Goal: Communication & Community: Answer question/provide support

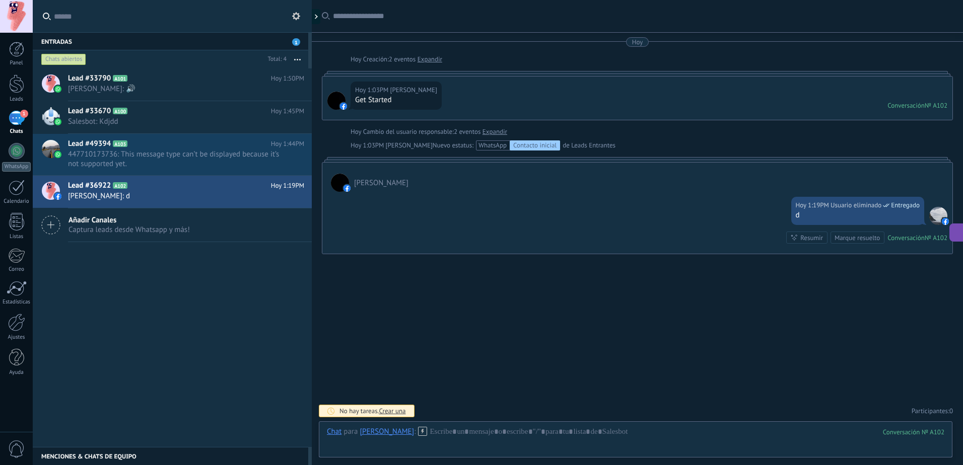
scroll to position [10, 0]
click at [394, 332] on div "Buscar Carga más [DATE] [DATE] Creación: 2 eventos Expandir [DATE] 1:03PM [PERS…" at bounding box center [637, 232] width 651 height 465
click at [22, 116] on span "1" at bounding box center [24, 114] width 8 height 8
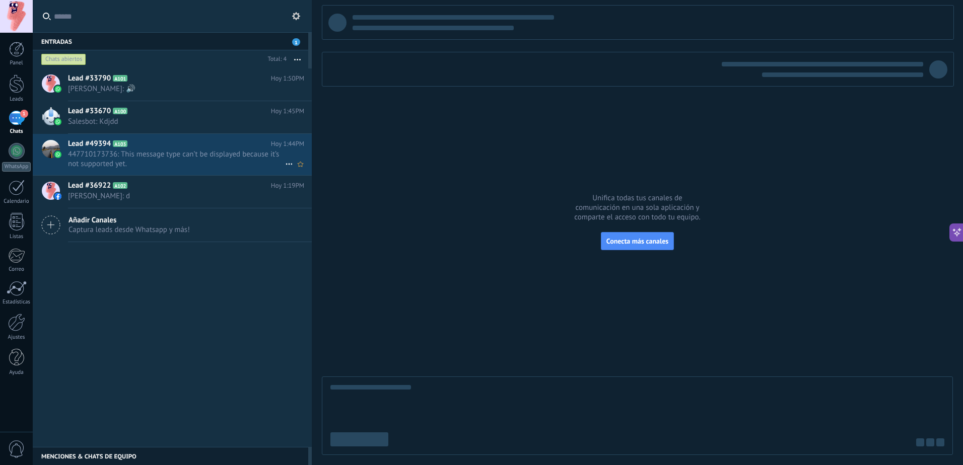
click at [185, 169] on div "Lead #49394 A103 [DATE] 1:44PM 447710173736: This message type can’t be display…" at bounding box center [190, 154] width 244 height 41
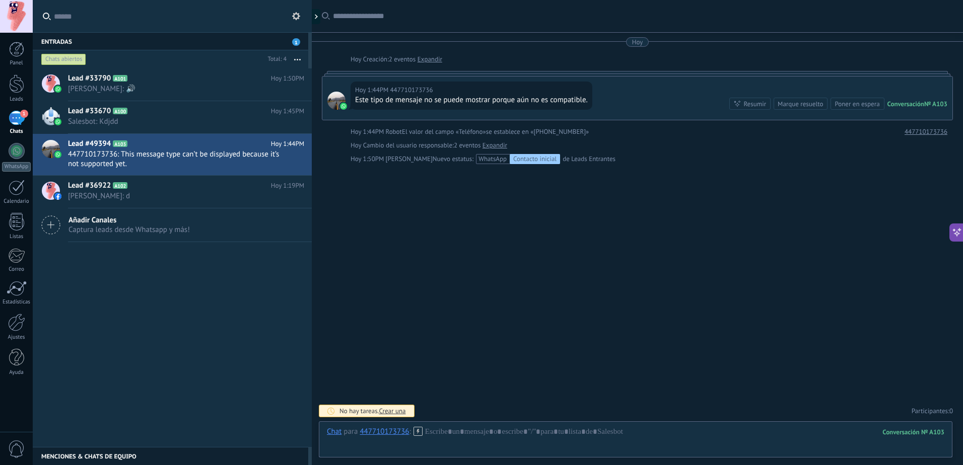
click at [213, 41] on div "Entradas 1" at bounding box center [171, 41] width 276 height 18
click at [483, 404] on div "No hay tareas. Crear una Participantes: 0 Agregar usuario Bots: 0" at bounding box center [637, 411] width 631 height 17
drag, startPoint x: 484, startPoint y: 408, endPoint x: 501, endPoint y: 406, distance: 17.2
click at [484, 409] on div "Responde más rápido entrenando a tu asistente AI con tus fuentes de datos" at bounding box center [443, 411] width 210 height 9
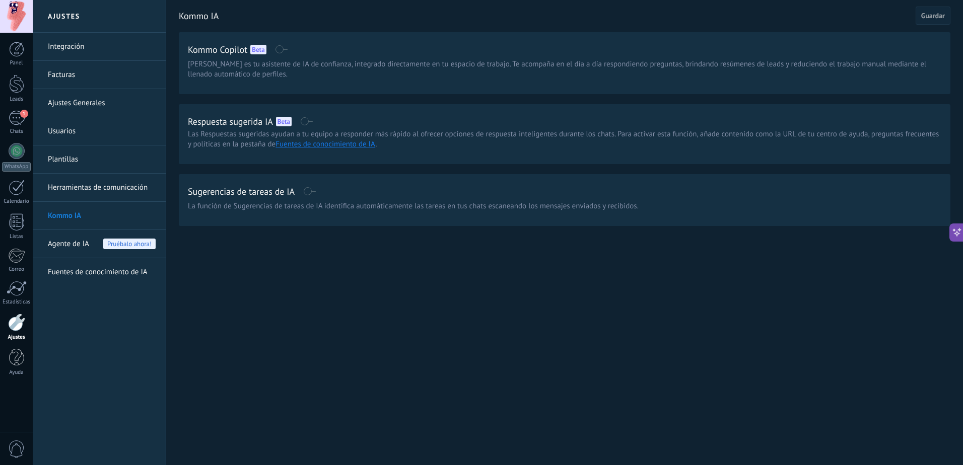
drag, startPoint x: 719, startPoint y: 51, endPoint x: 638, endPoint y: 50, distance: 81.6
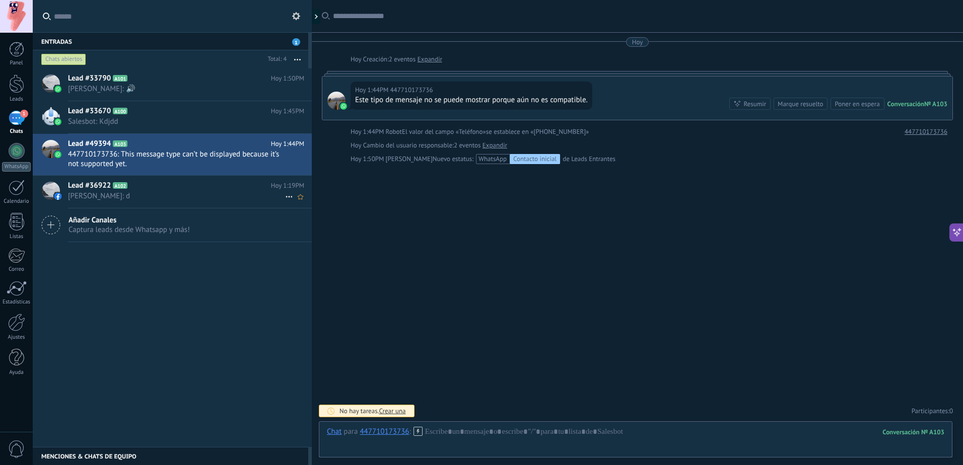
click at [139, 193] on span "[PERSON_NAME]: d" at bounding box center [176, 196] width 217 height 10
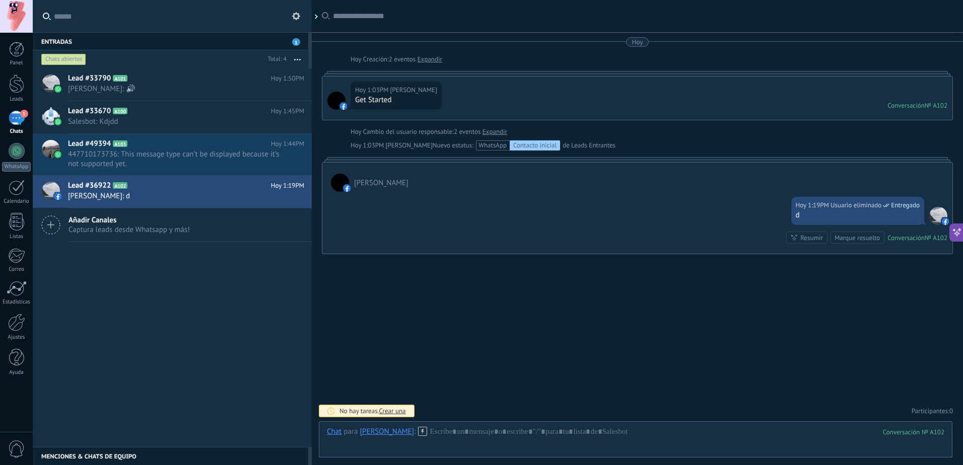
click at [30, 41] on div "Panel Leads 1 Chats WhatsApp Clientes" at bounding box center [32, 233] width 65 height 400
click at [53, 38] on div "Entradas 1" at bounding box center [171, 41] width 276 height 18
click at [17, 12] on div at bounding box center [16, 16] width 33 height 33
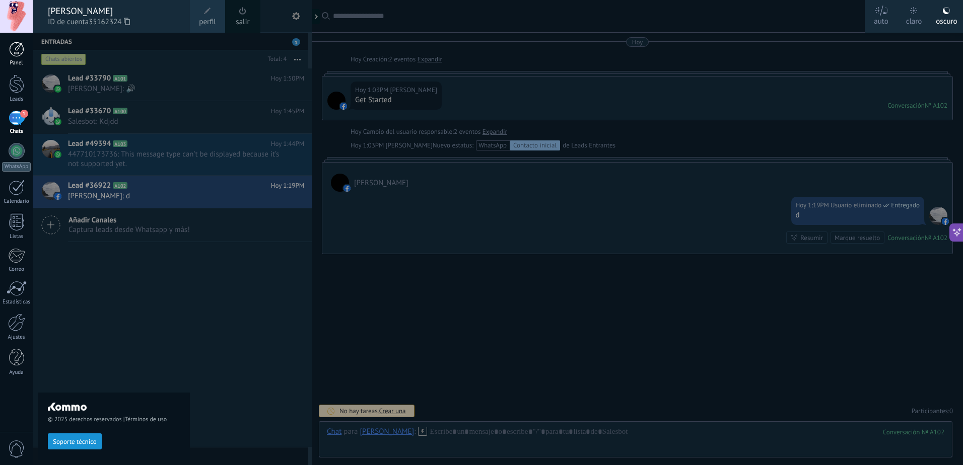
click at [22, 54] on div at bounding box center [16, 49] width 15 height 15
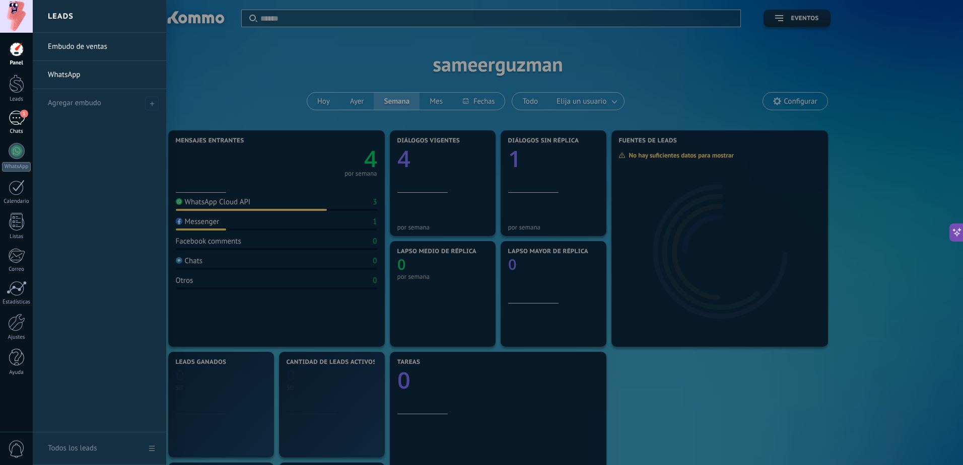
click at [21, 114] on span "1" at bounding box center [24, 114] width 8 height 8
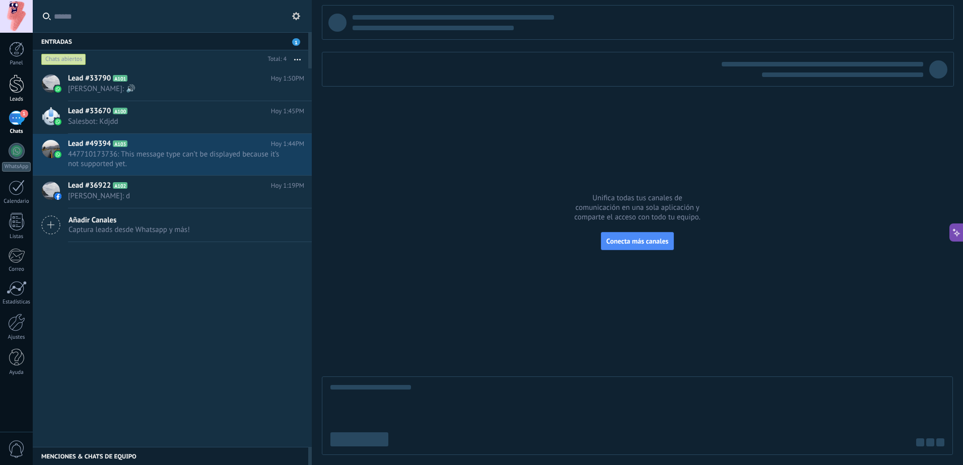
click at [17, 80] on div at bounding box center [16, 84] width 15 height 19
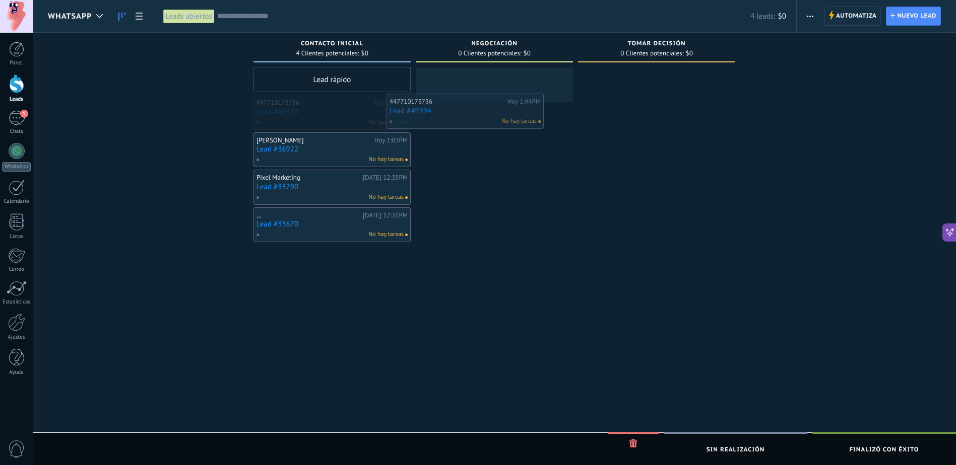
drag, startPoint x: 377, startPoint y: 113, endPoint x: 510, endPoint y: 112, distance: 133.0
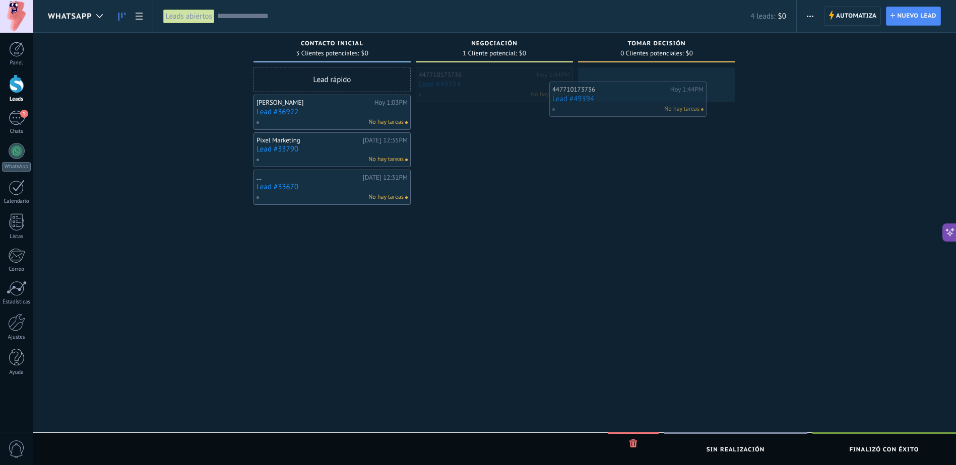
drag, startPoint x: 476, startPoint y: 85, endPoint x: 613, endPoint y: 99, distance: 137.7
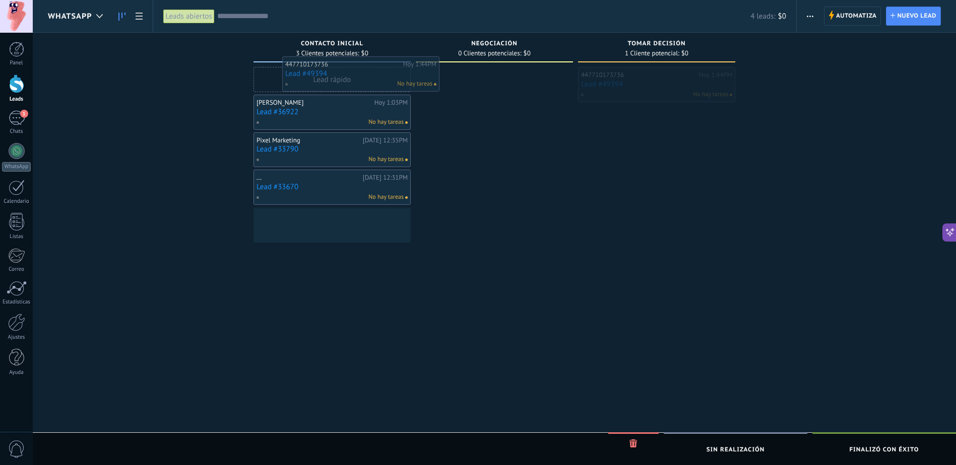
drag, startPoint x: 640, startPoint y: 91, endPoint x: 336, endPoint y: 85, distance: 303.8
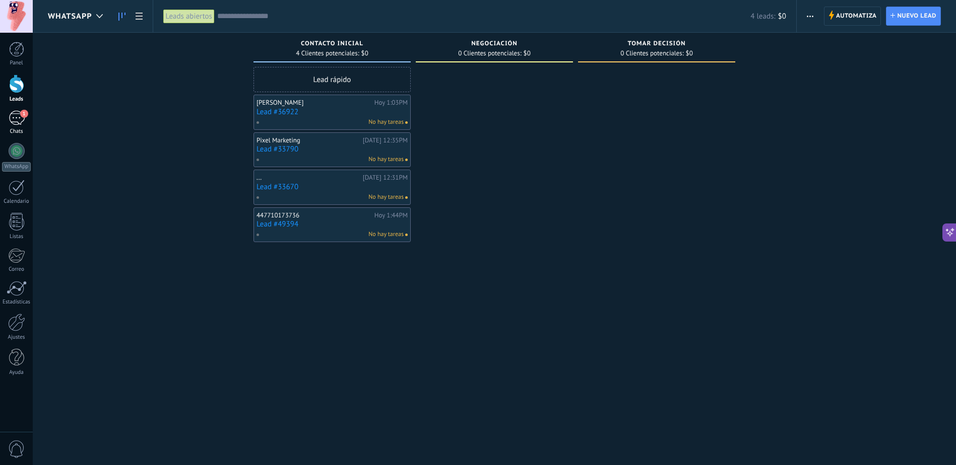
click at [14, 131] on div "Chats" at bounding box center [16, 131] width 29 height 7
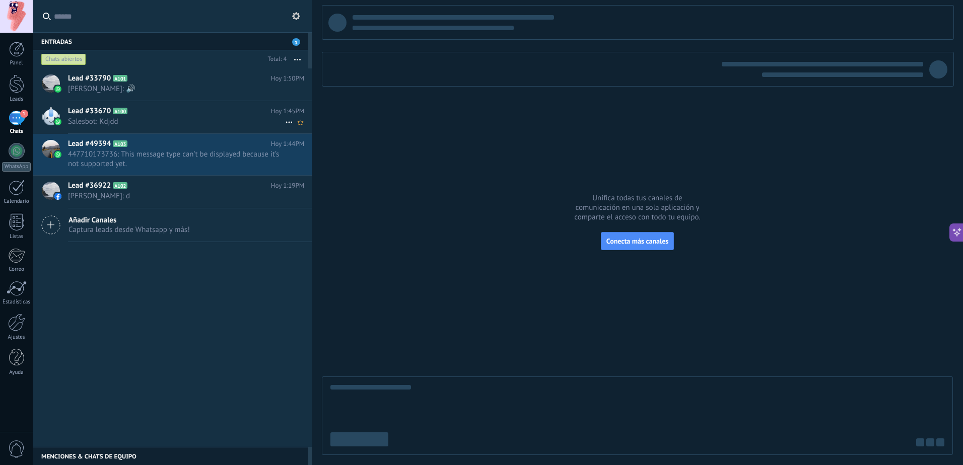
click at [287, 121] on icon at bounding box center [289, 122] width 12 height 12
click at [320, 131] on span "Conversación cerrada" at bounding box center [334, 127] width 69 height 20
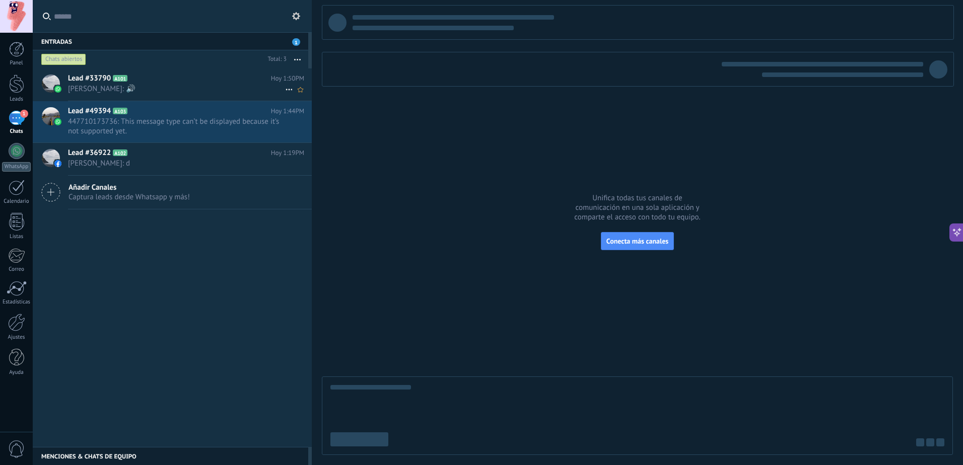
click at [167, 84] on span "[PERSON_NAME]: 🔊" at bounding box center [176, 89] width 217 height 10
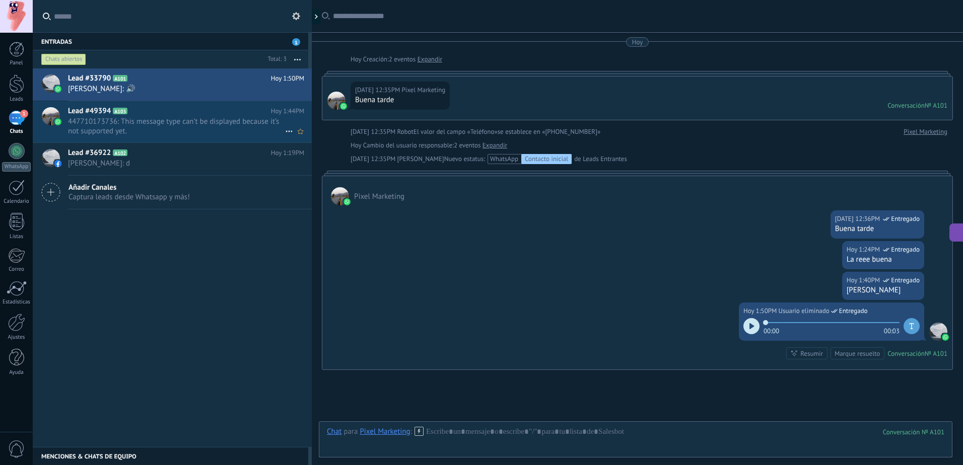
scroll to position [81, 0]
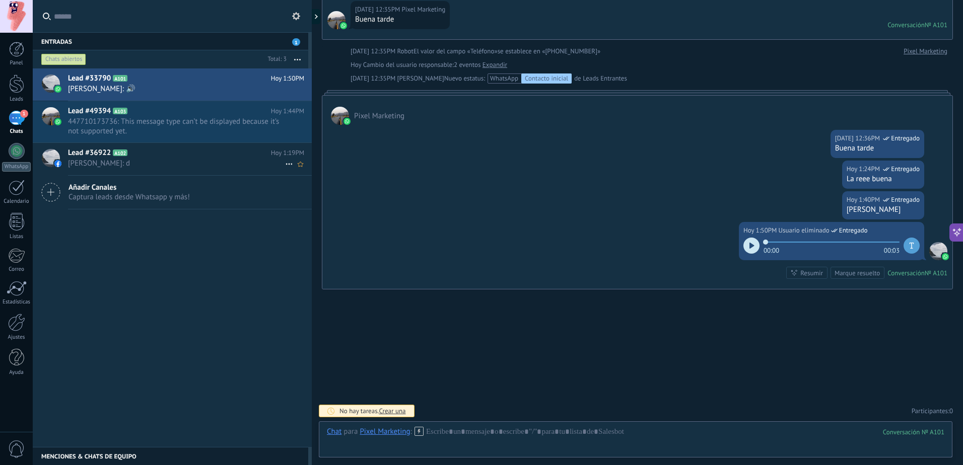
click at [152, 156] on h2 "Lead #36922 A102" at bounding box center [169, 153] width 203 height 10
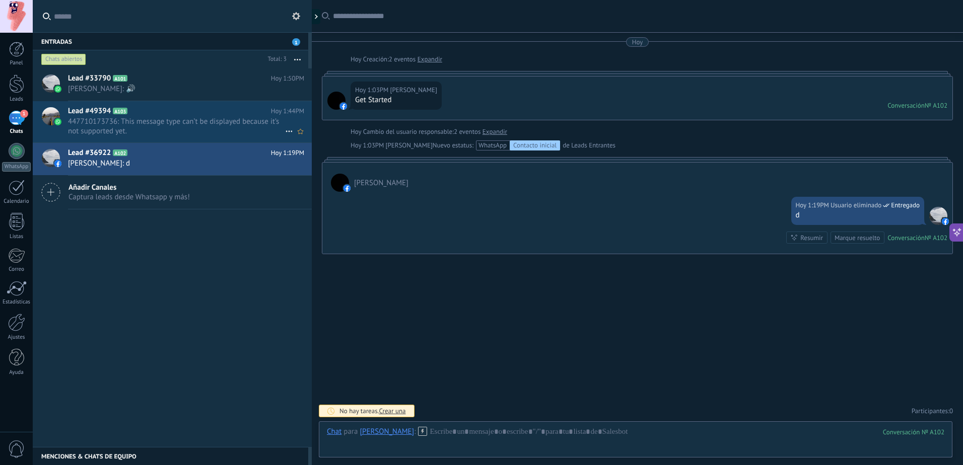
click at [147, 134] on span "447710173736: This message type can’t be displayed because it’s not supported y…" at bounding box center [176, 126] width 217 height 19
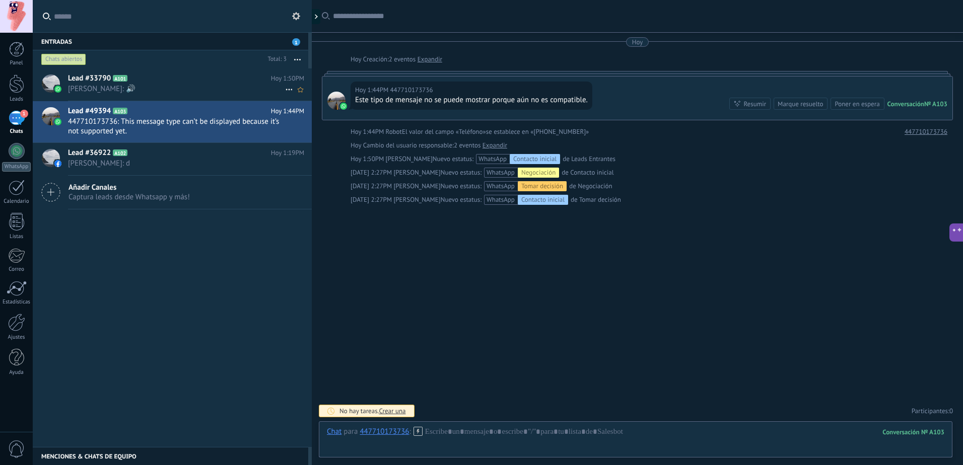
click at [153, 96] on div "Lead #33790 A101 [DATE] 1:50PM [PERSON_NAME]: 🔊" at bounding box center [190, 85] width 244 height 32
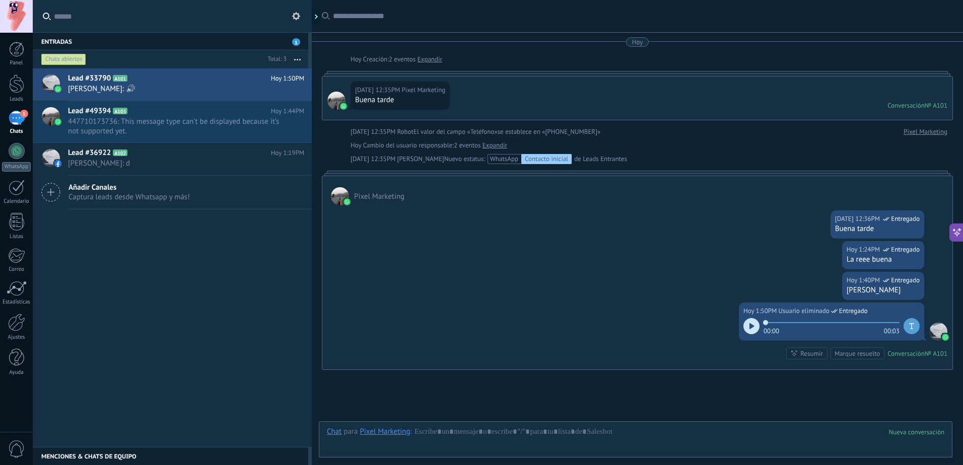
scroll to position [81, 0]
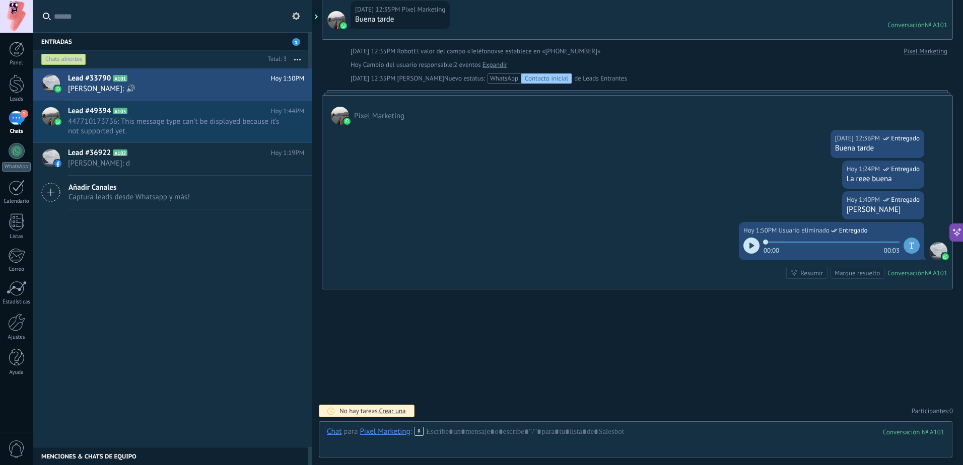
click at [403, 99] on div "Pixel Marketing" at bounding box center [637, 110] width 630 height 29
click at [295, 39] on span "1" at bounding box center [296, 42] width 8 height 8
click at [296, 42] on span "1" at bounding box center [296, 42] width 8 height 8
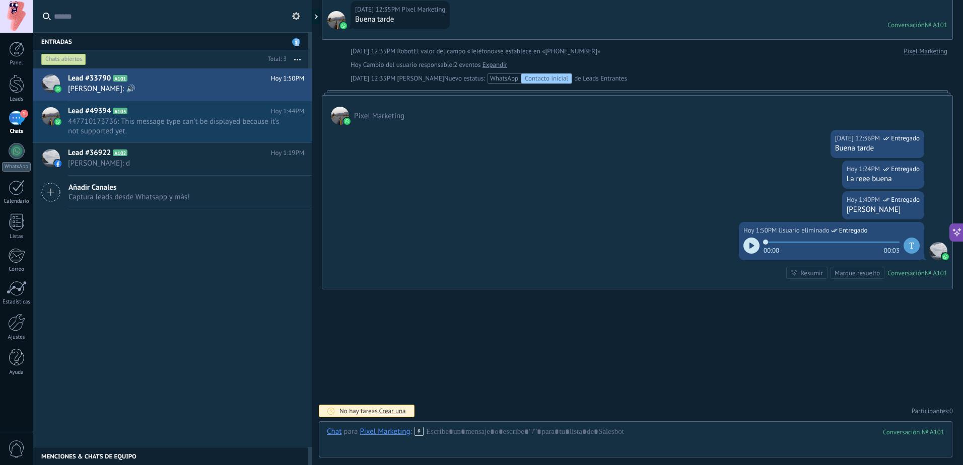
click at [296, 42] on span "1" at bounding box center [296, 42] width 8 height 8
click at [13, 51] on div at bounding box center [16, 49] width 15 height 15
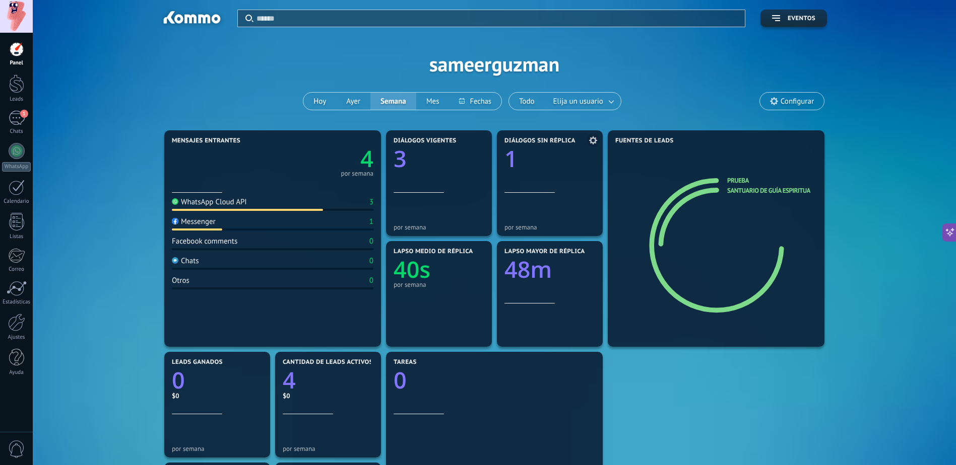
click at [538, 165] on icon "1" at bounding box center [549, 156] width 91 height 23
click at [29, 121] on link "1 Chats" at bounding box center [16, 123] width 33 height 24
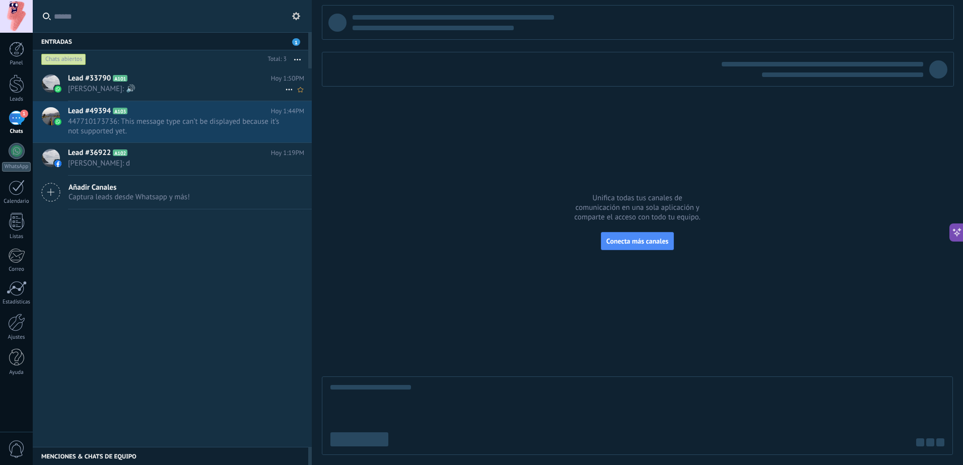
click at [191, 86] on span "[PERSON_NAME]: 🔊" at bounding box center [176, 89] width 217 height 10
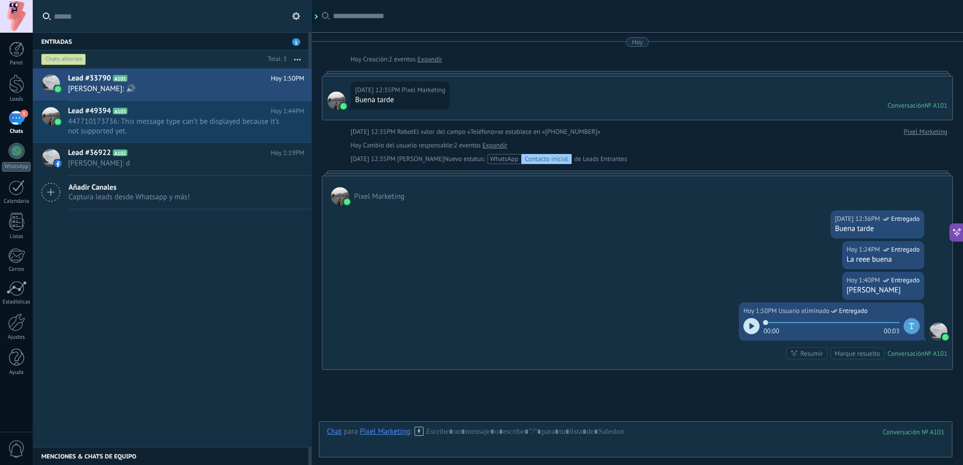
scroll to position [81, 0]
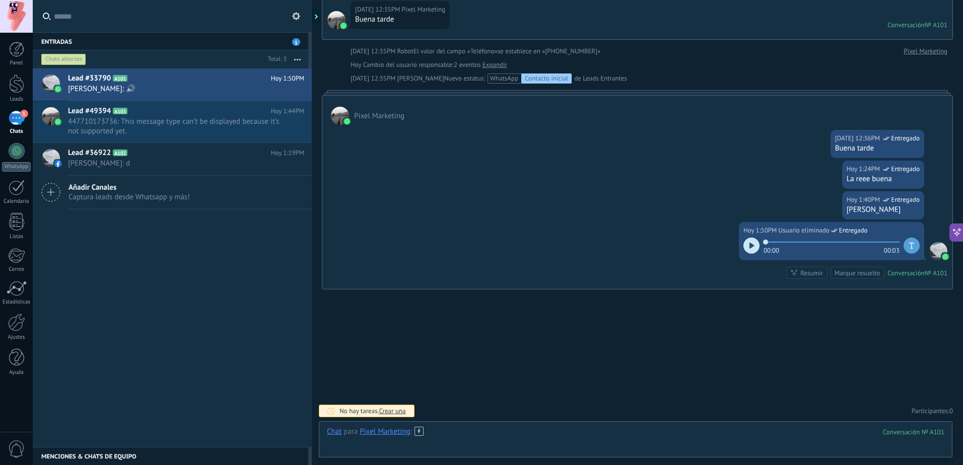
click at [493, 440] on div at bounding box center [636, 442] width 618 height 30
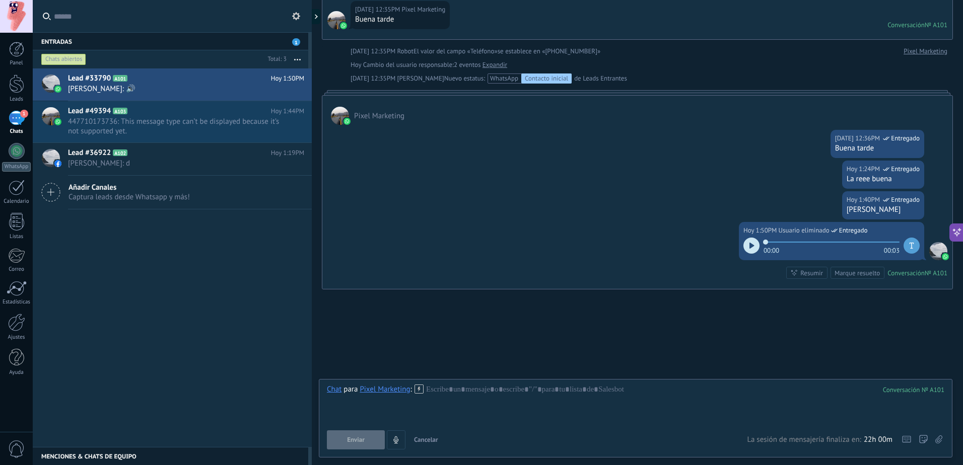
click at [420, 390] on use at bounding box center [419, 389] width 9 height 9
click at [444, 370] on div "Buscar Carga más [DATE] [DATE] Creación: 2 eventos Expandir [DATE] 12:35PM Pixe…" at bounding box center [637, 192] width 651 height 546
click at [149, 131] on span "447710173736: This message type can’t be displayed because it’s not supported y…" at bounding box center [176, 126] width 217 height 19
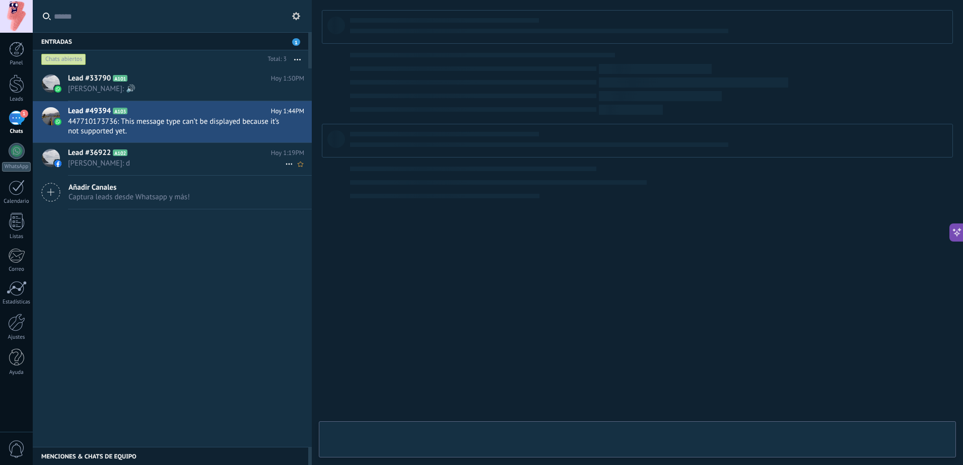
click at [133, 160] on span "[PERSON_NAME]: d" at bounding box center [176, 164] width 217 height 10
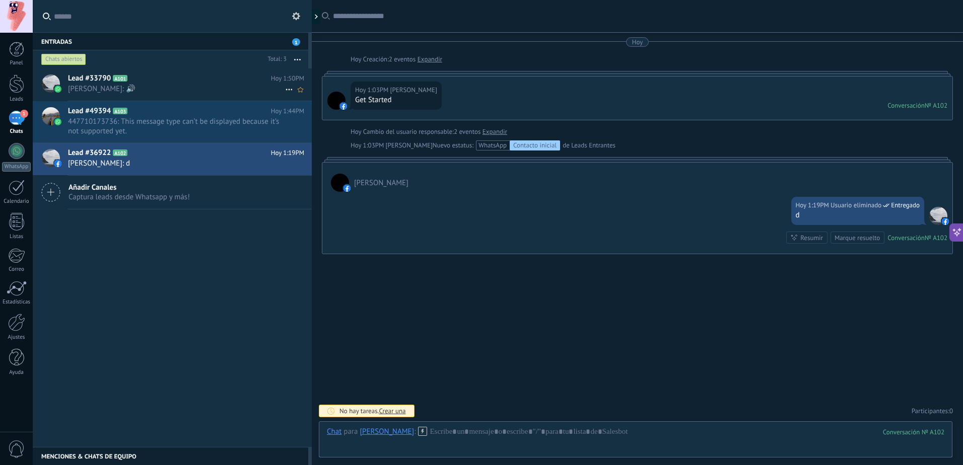
click at [209, 89] on span "[PERSON_NAME]: 🔊" at bounding box center [176, 89] width 217 height 10
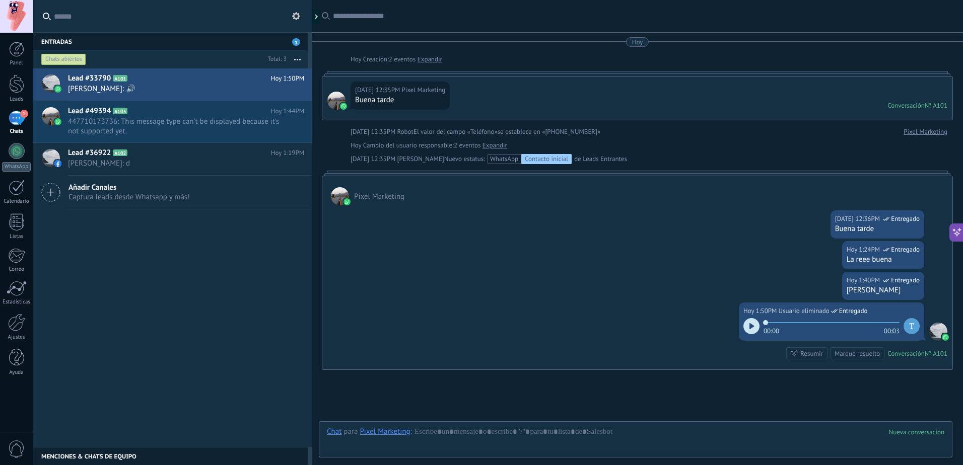
scroll to position [81, 0]
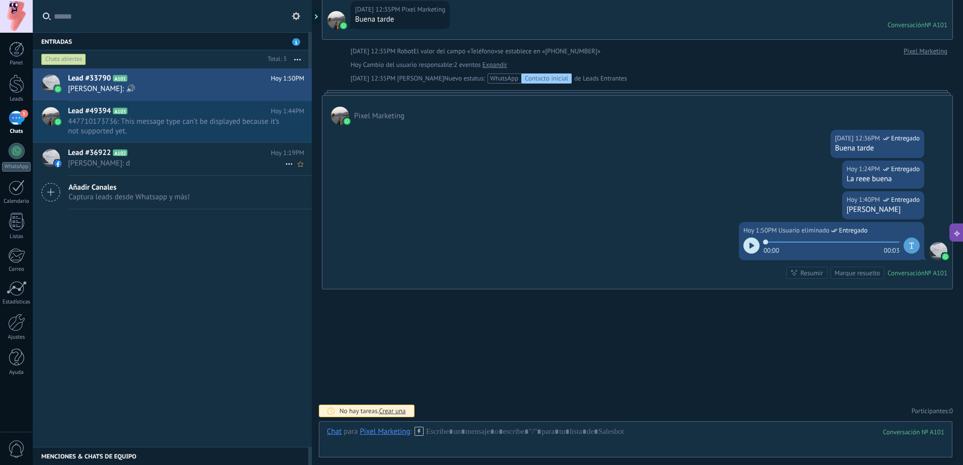
click at [186, 166] on span "[PERSON_NAME]: d" at bounding box center [176, 164] width 217 height 10
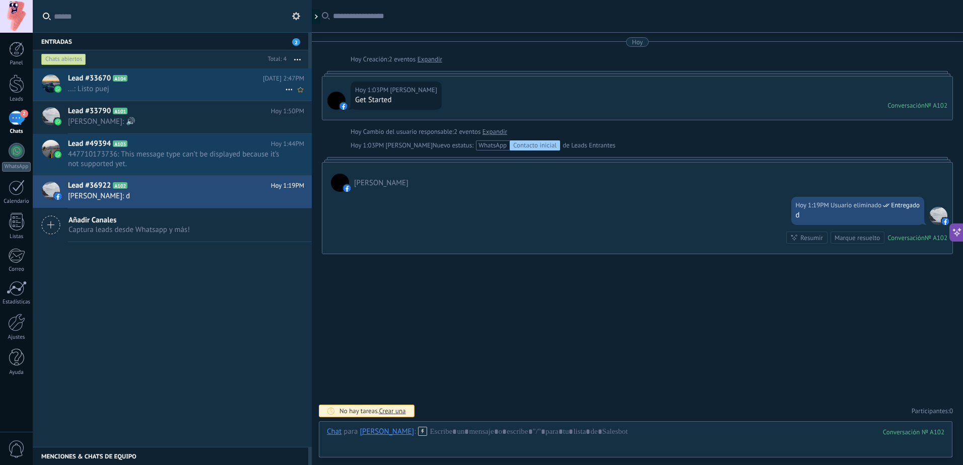
click at [159, 90] on span "...: Listo puej" at bounding box center [176, 89] width 217 height 10
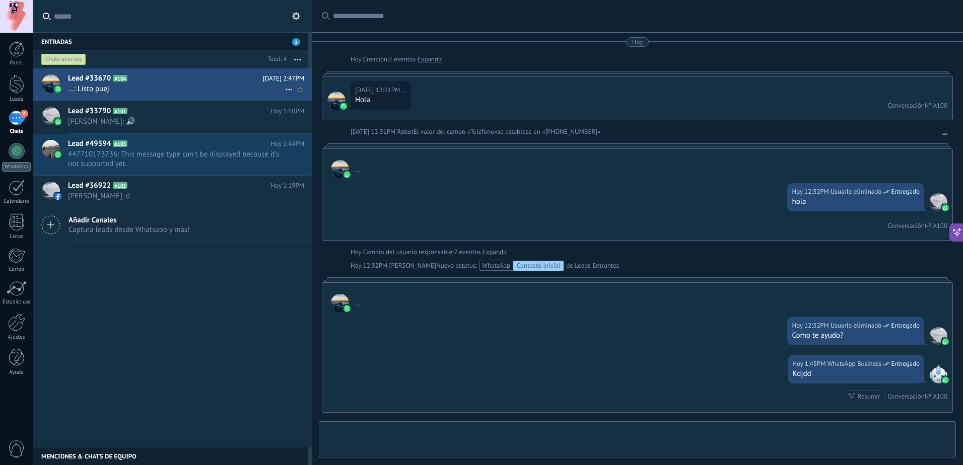
scroll to position [648, 0]
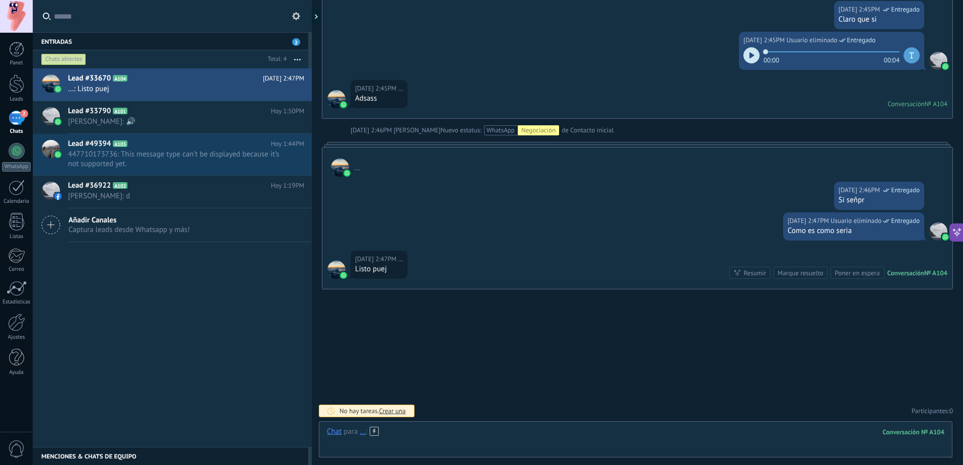
click at [415, 431] on div at bounding box center [636, 442] width 618 height 30
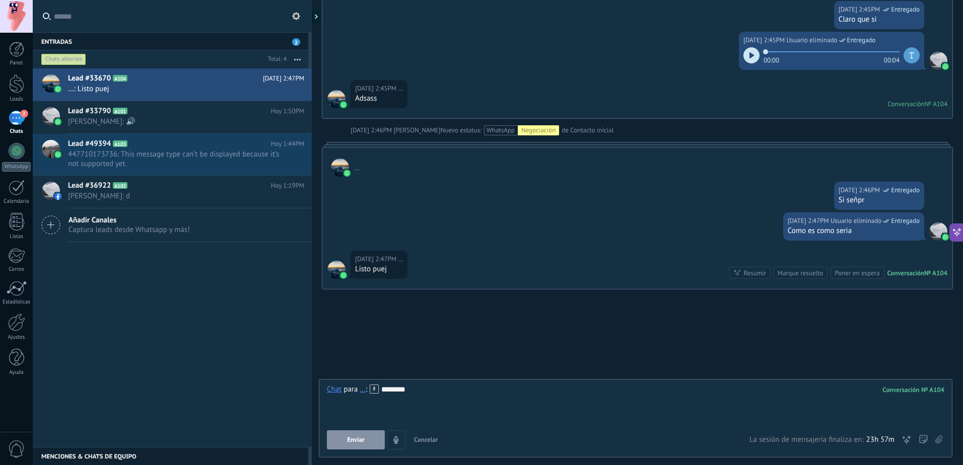
click at [346, 440] on button "Enviar" at bounding box center [356, 440] width 58 height 19
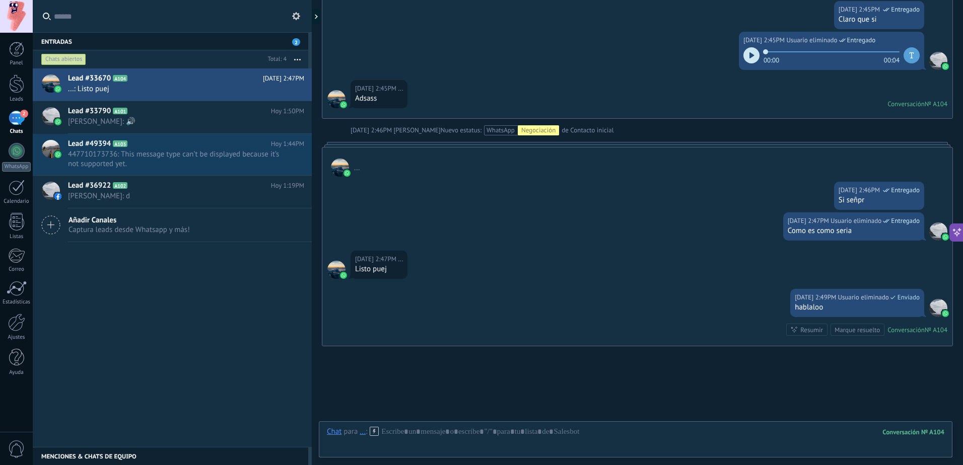
scroll to position [705, 0]
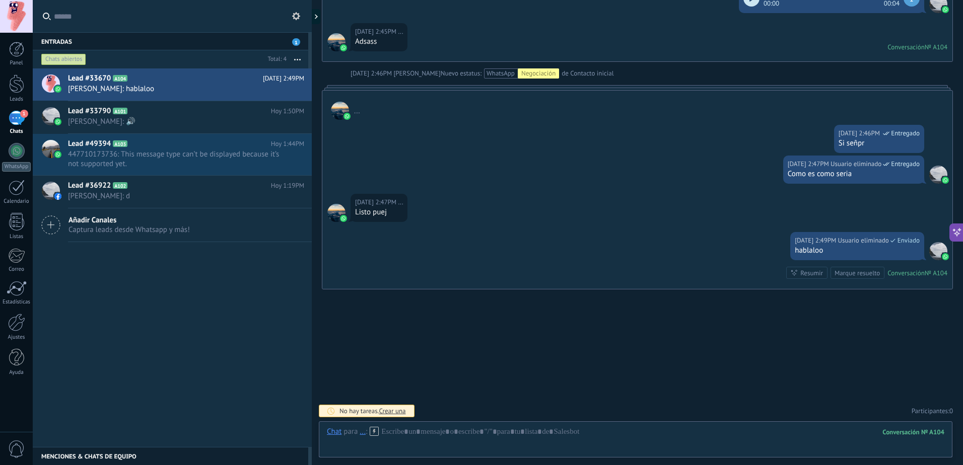
click at [377, 435] on icon at bounding box center [374, 431] width 9 height 9
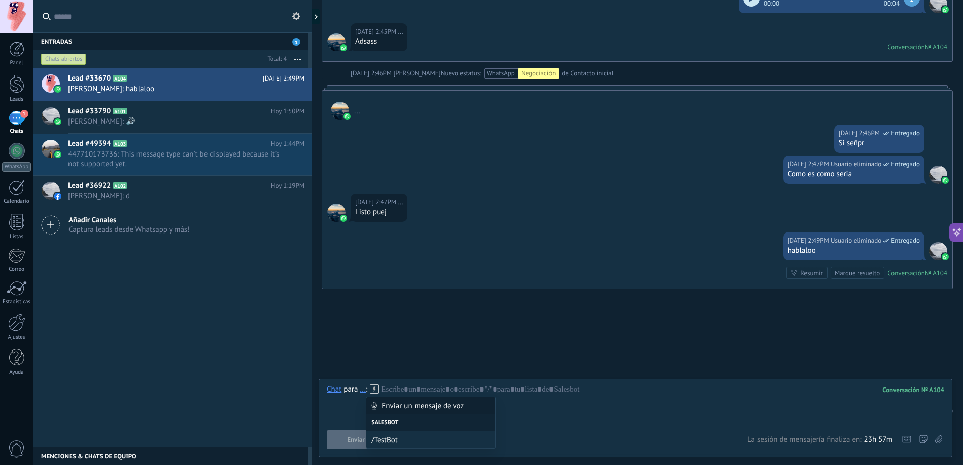
click at [409, 408] on div "Enviar un mensaje de voz" at bounding box center [430, 405] width 129 height 17
click at [402, 442] on button "4" at bounding box center [396, 440] width 19 height 19
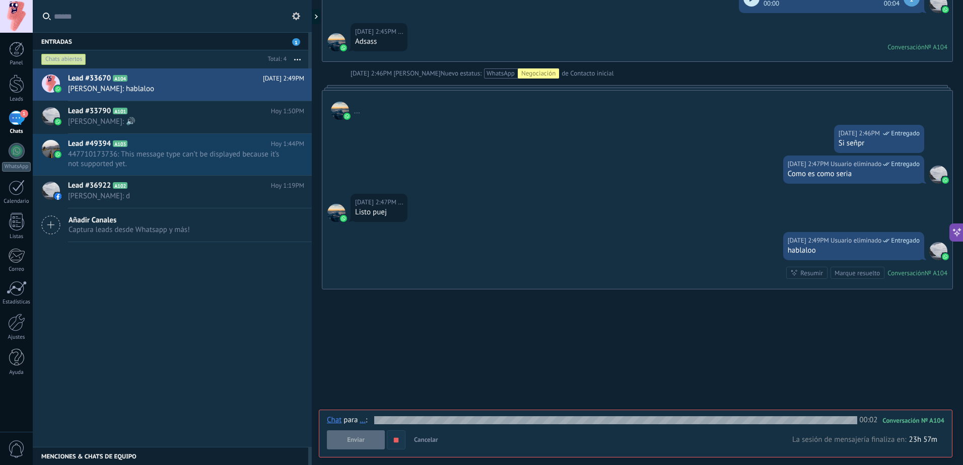
click at [397, 444] on icon "button" at bounding box center [396, 440] width 9 height 9
click at [396, 442] on use "button" at bounding box center [396, 440] width 5 height 6
click at [361, 446] on button "Enviar" at bounding box center [356, 440] width 58 height 19
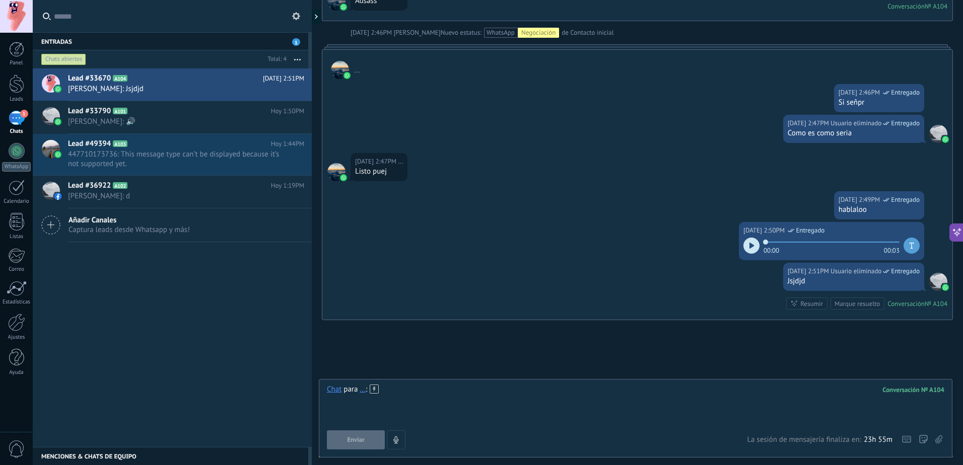
scroll to position [750, 0]
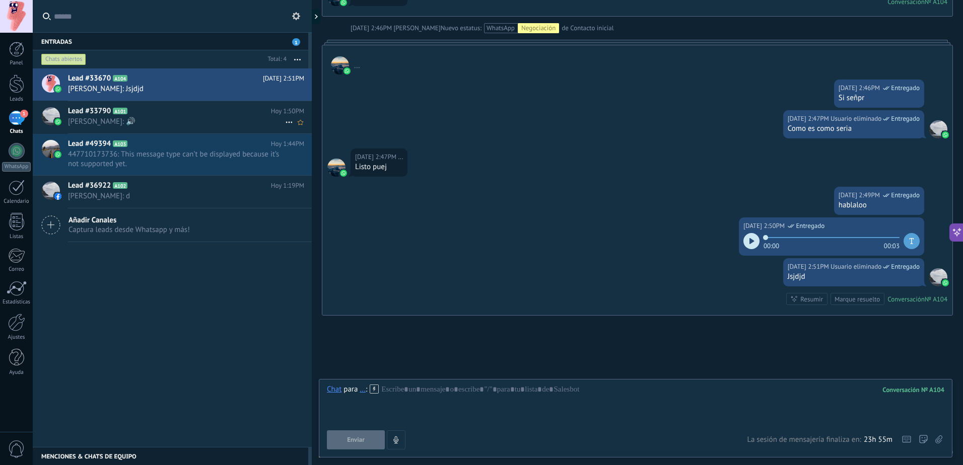
click at [173, 114] on h2 "Lead #33790 A101" at bounding box center [169, 111] width 203 height 10
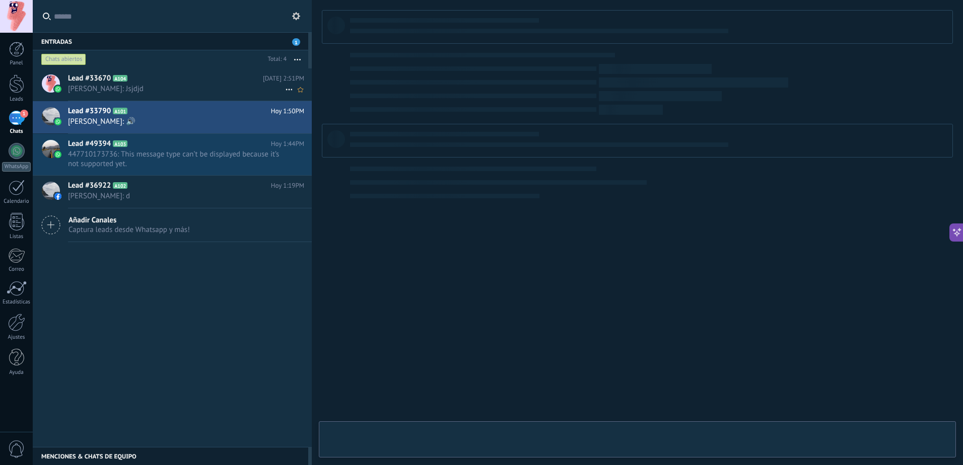
click at [172, 96] on div "Lead #33670 A104 [DATE] 2:51PM [PERSON_NAME]: Jsjdjd" at bounding box center [190, 85] width 244 height 32
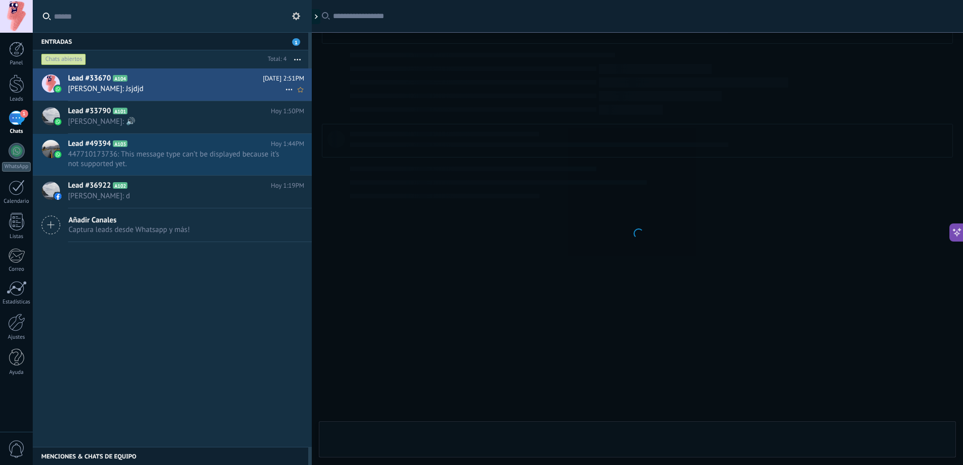
scroll to position [776, 0]
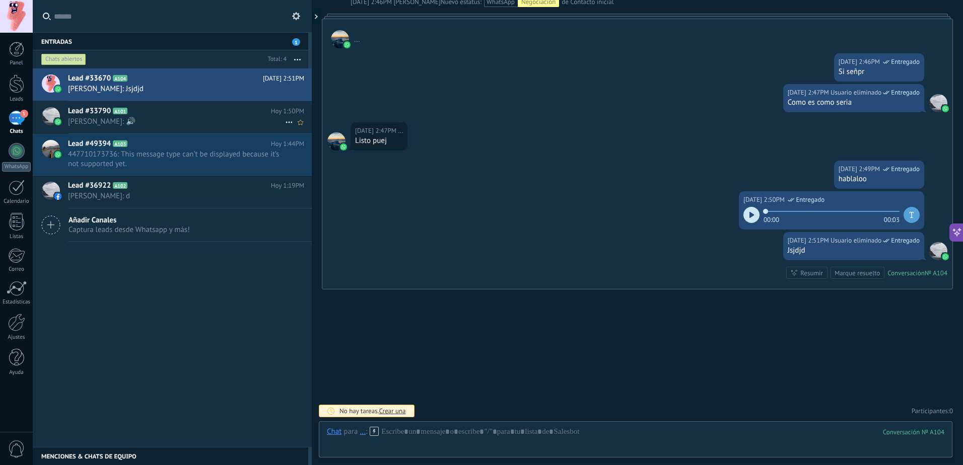
click at [172, 115] on h2 "Lead #33790 A101" at bounding box center [169, 111] width 203 height 10
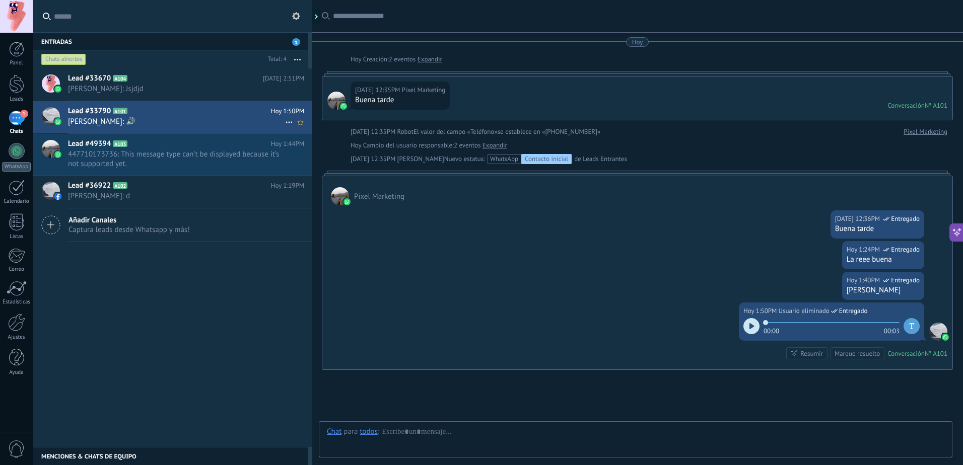
scroll to position [81, 0]
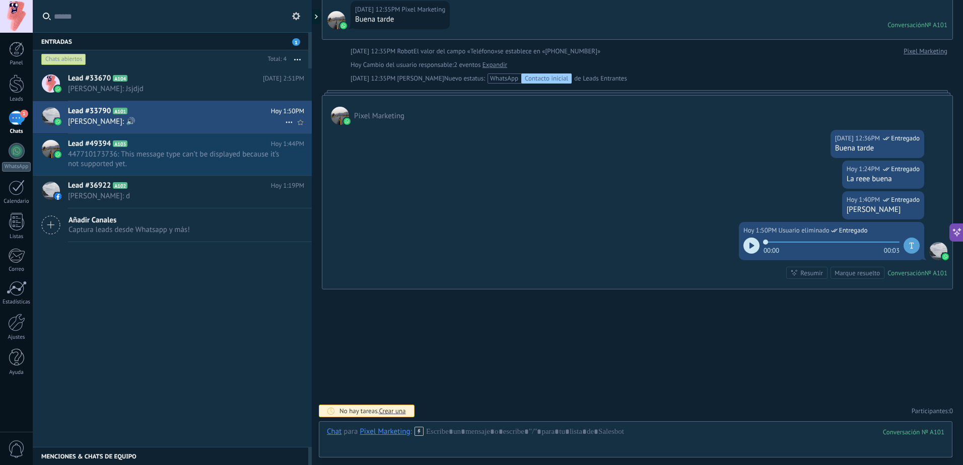
click at [139, 125] on span "[PERSON_NAME]: 🔊" at bounding box center [176, 122] width 217 height 10
click at [174, 95] on div "Lead #33670 A104 [DATE] 2:51PM [PERSON_NAME]: Jsjdjd" at bounding box center [190, 85] width 244 height 32
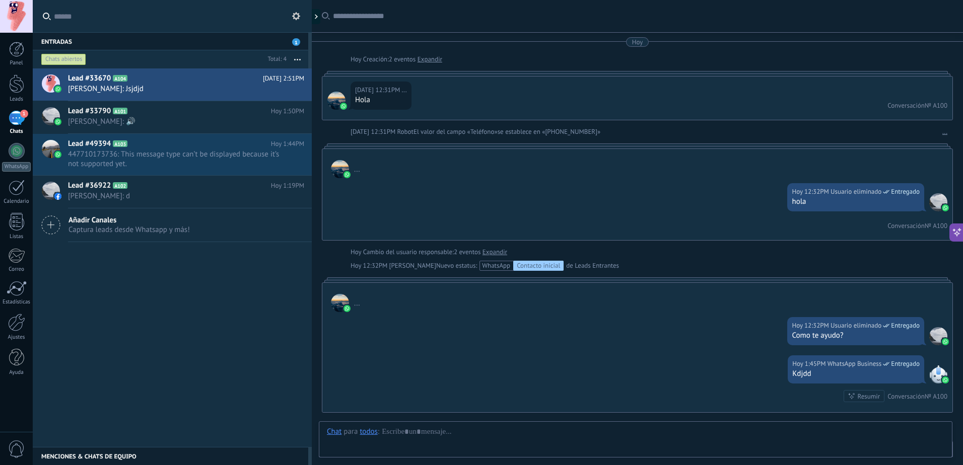
scroll to position [776, 0]
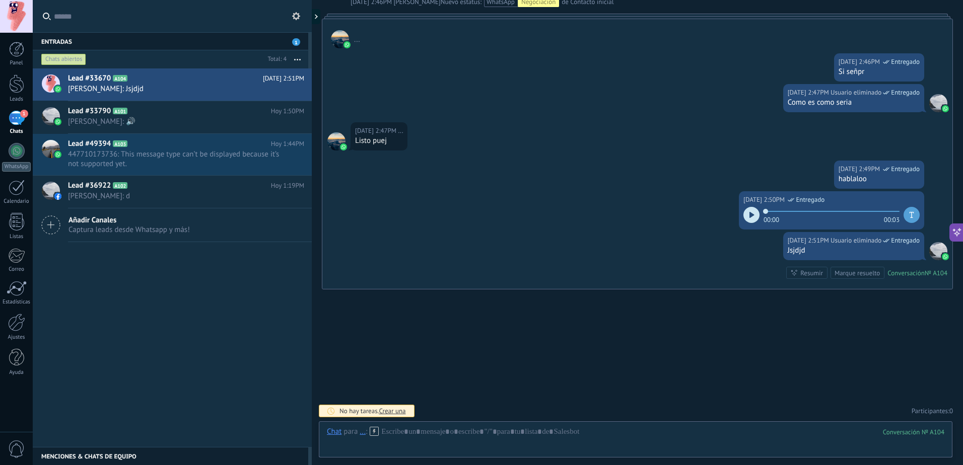
click at [80, 56] on div "Chats abiertos" at bounding box center [63, 59] width 45 height 12
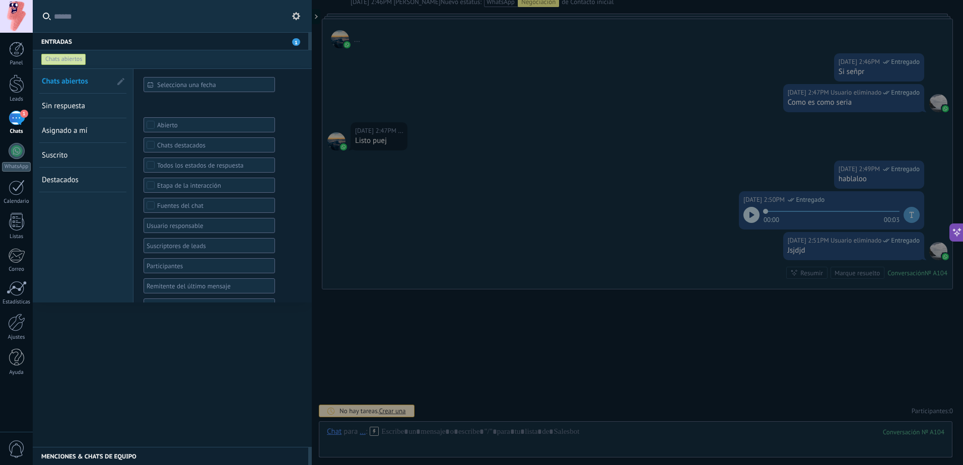
click at [75, 103] on span "Sin respuesta" at bounding box center [63, 106] width 43 height 10
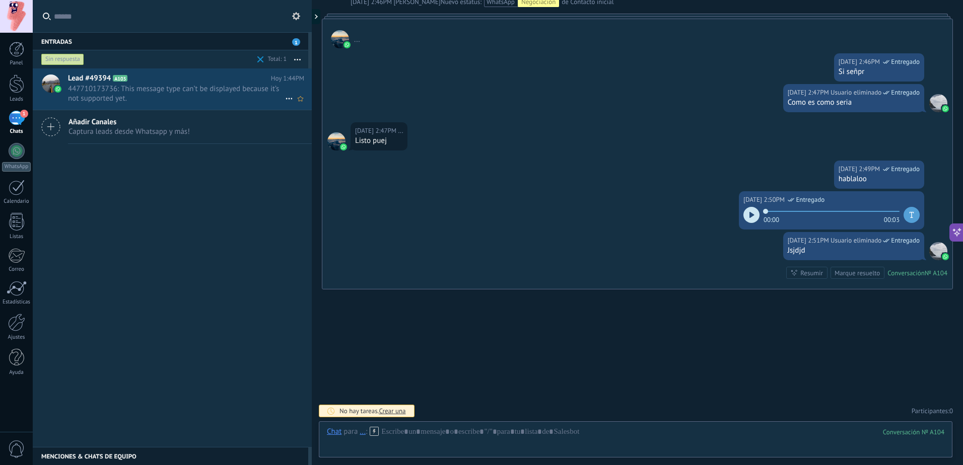
click at [179, 103] on span "447710173736: This message type can’t be displayed because it’s not supported y…" at bounding box center [176, 93] width 217 height 19
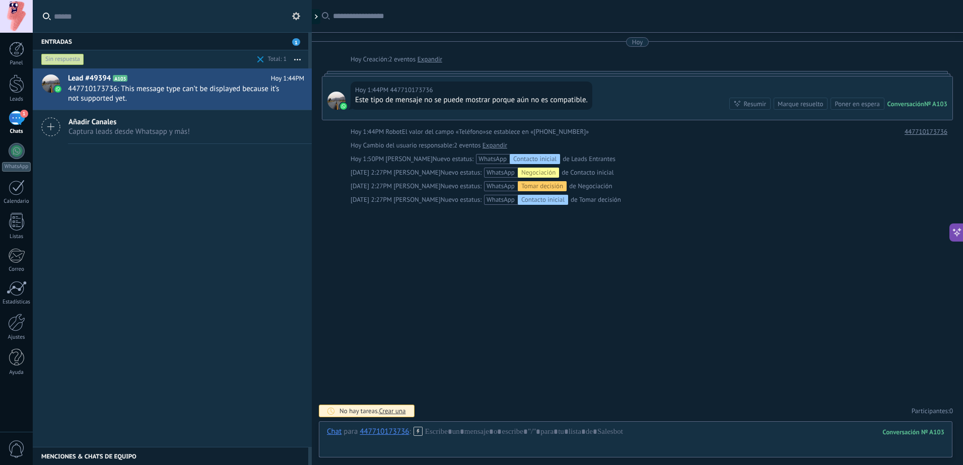
click at [529, 200] on div "Contacto inicial" at bounding box center [543, 200] width 50 height 10
click at [533, 185] on div "Tomar decisión" at bounding box center [542, 186] width 49 height 10
click at [421, 97] on div "Este tipo de mensaje no se puede mostrar porque aún no es compatible." at bounding box center [471, 100] width 233 height 10
click at [807, 107] on div "Marque resuelto" at bounding box center [800, 104] width 45 height 10
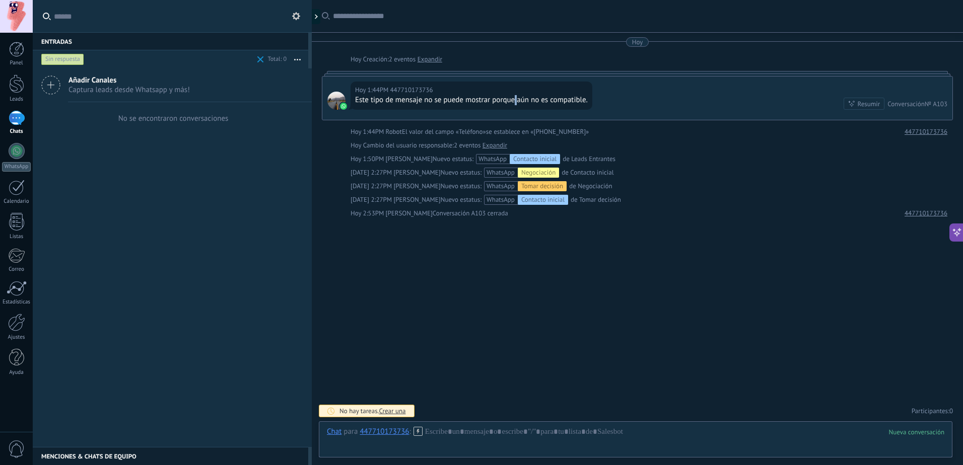
click at [516, 99] on div "Este tipo de mensaje no se puede mostrar porque aún no es compatible." at bounding box center [471, 100] width 233 height 10
click at [318, 18] on div at bounding box center [317, 16] width 15 height 15
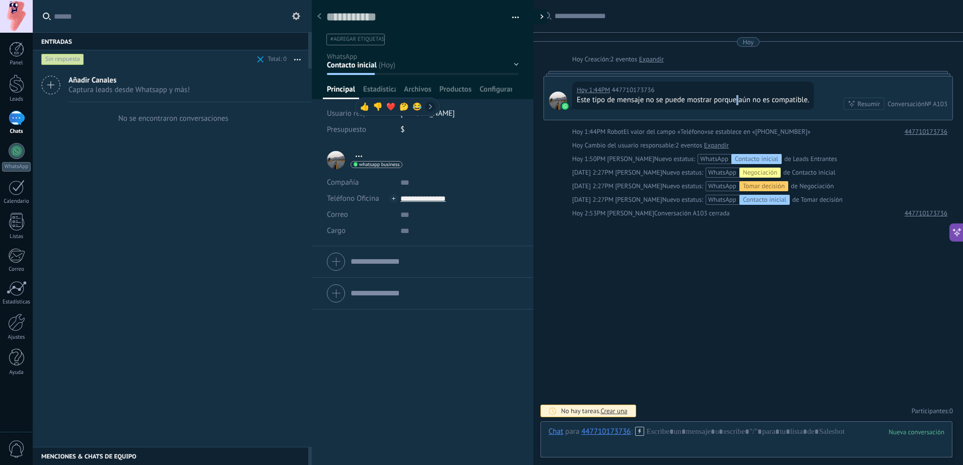
type textarea "**********"
click at [339, 158] on div "**********" at bounding box center [374, 160] width 95 height 25
click at [672, 432] on div at bounding box center [747, 442] width 396 height 30
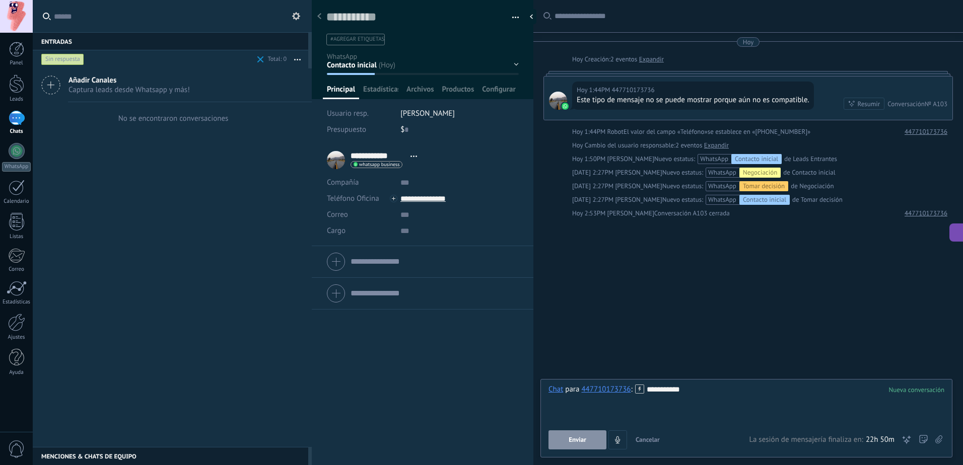
click at [555, 441] on button "Enviar" at bounding box center [578, 440] width 58 height 19
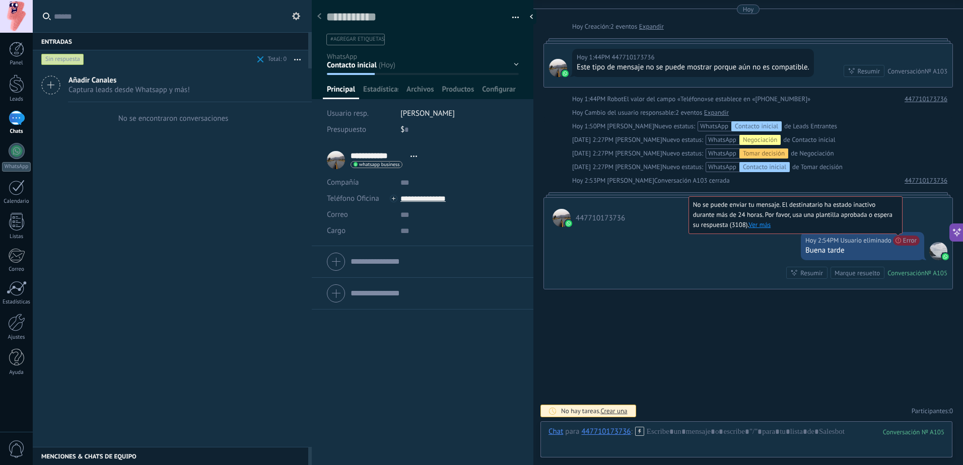
click at [893, 229] on span "No se puede enviar tu mensaje. El destinatario ha estado inactivo durante más d…" at bounding box center [792, 214] width 199 height 29
click at [764, 223] on link "Ver más" at bounding box center [760, 225] width 22 height 9
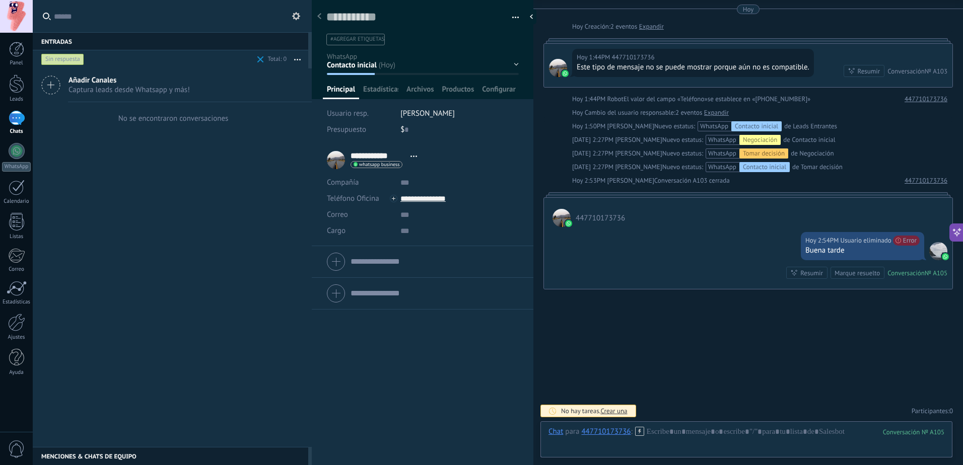
click at [860, 276] on div "Marque resuelto" at bounding box center [857, 274] width 45 height 10
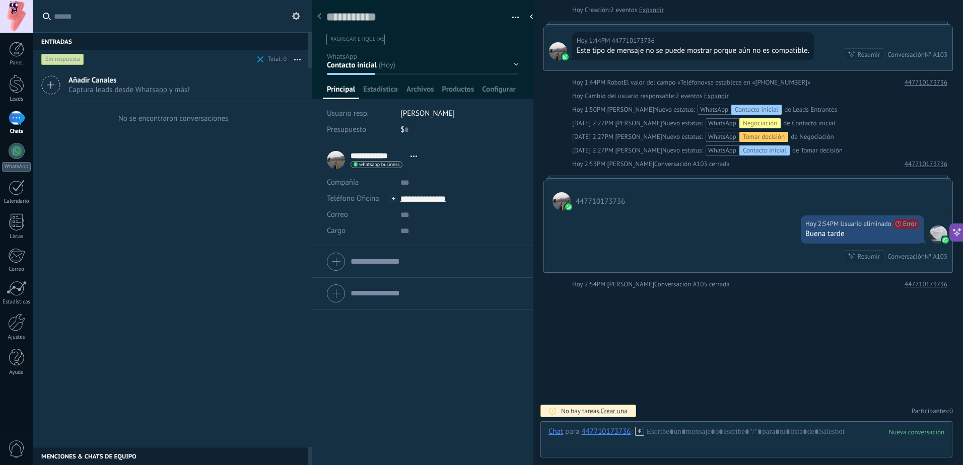
click at [334, 158] on div "**********" at bounding box center [374, 160] width 95 height 25
click at [378, 167] on span "whatsapp business" at bounding box center [379, 164] width 40 height 5
click at [463, 159] on div at bounding box center [481, 232] width 963 height 465
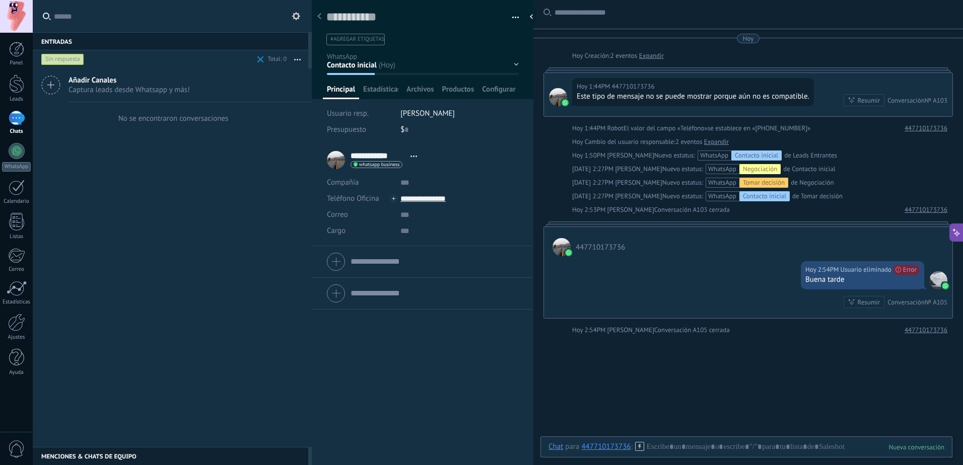
scroll to position [0, 0]
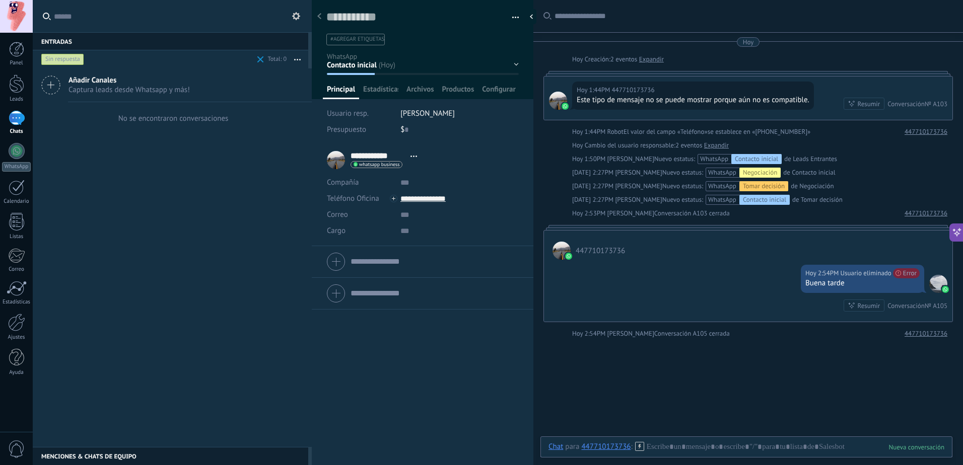
click at [648, 60] on link "Expandir" at bounding box center [651, 59] width 25 height 10
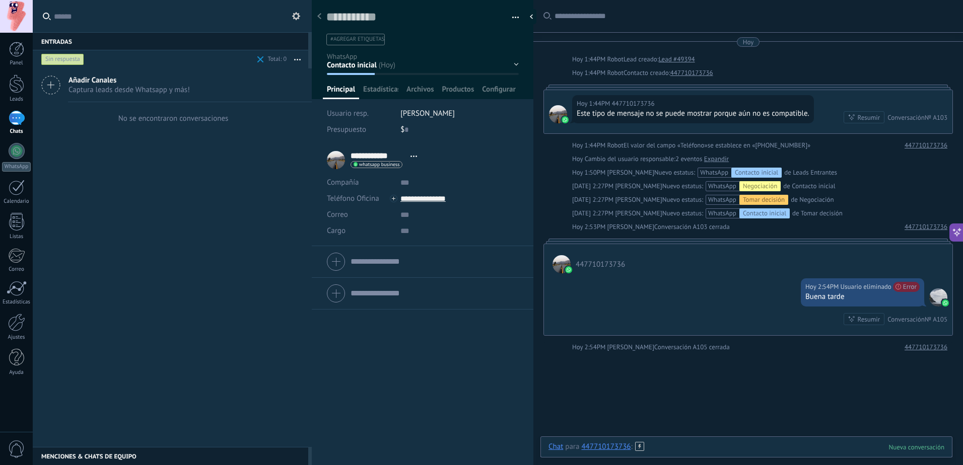
click at [671, 450] on div at bounding box center [747, 457] width 396 height 30
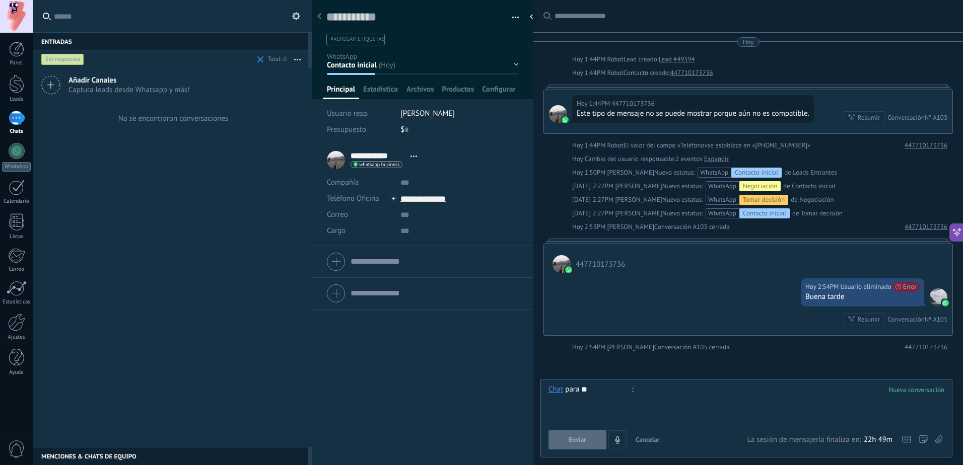
type input "*"
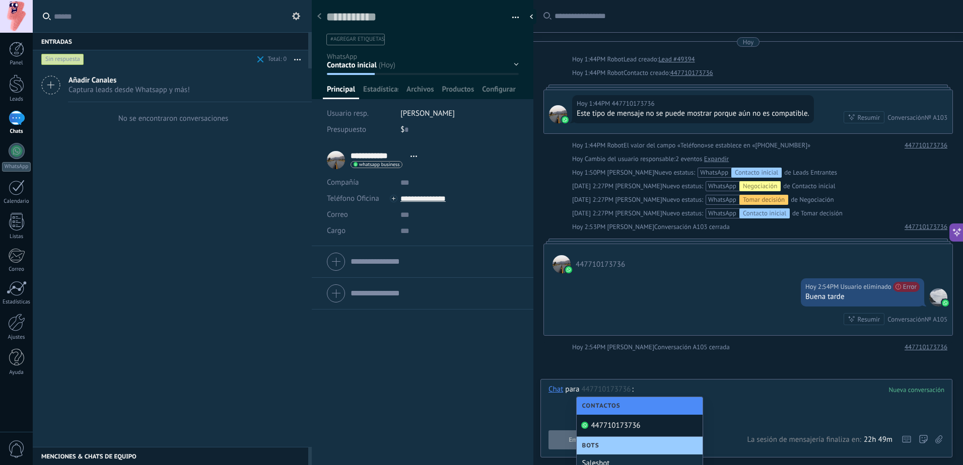
click at [661, 391] on div at bounding box center [747, 404] width 396 height 38
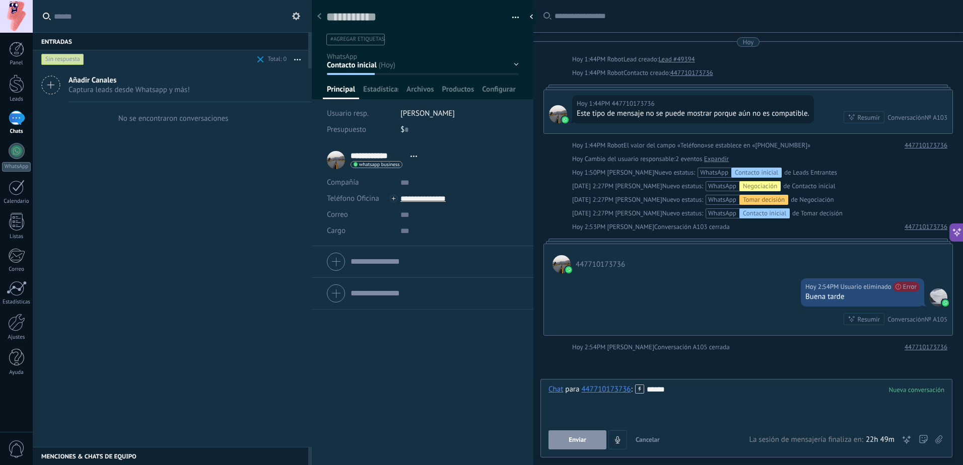
click at [581, 437] on span "Enviar" at bounding box center [578, 440] width 18 height 7
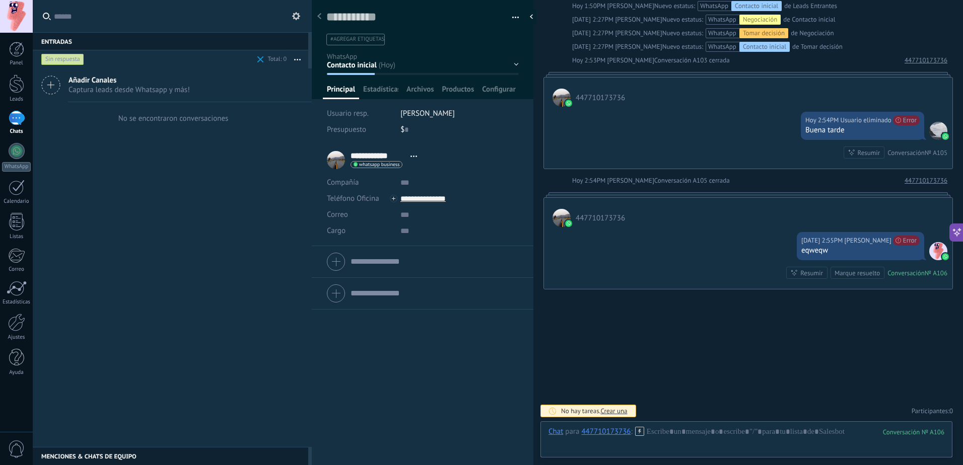
click at [845, 276] on div "Marque resuelto" at bounding box center [857, 274] width 45 height 10
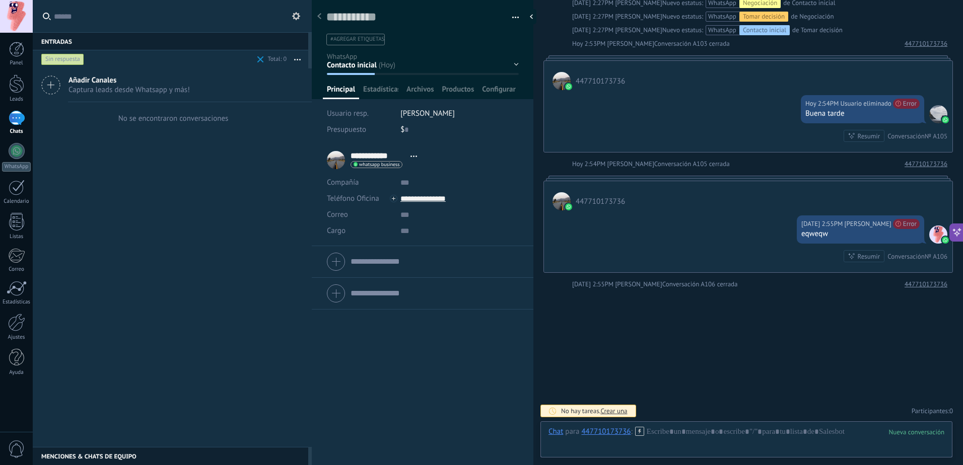
click at [20, 125] on div "1" at bounding box center [17, 118] width 16 height 15
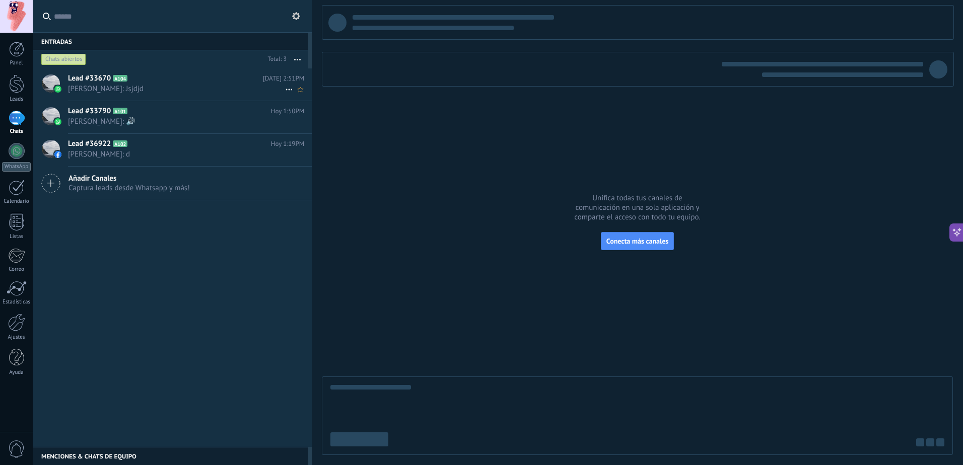
click at [173, 88] on span "[PERSON_NAME]: Jsjdjd" at bounding box center [176, 89] width 217 height 10
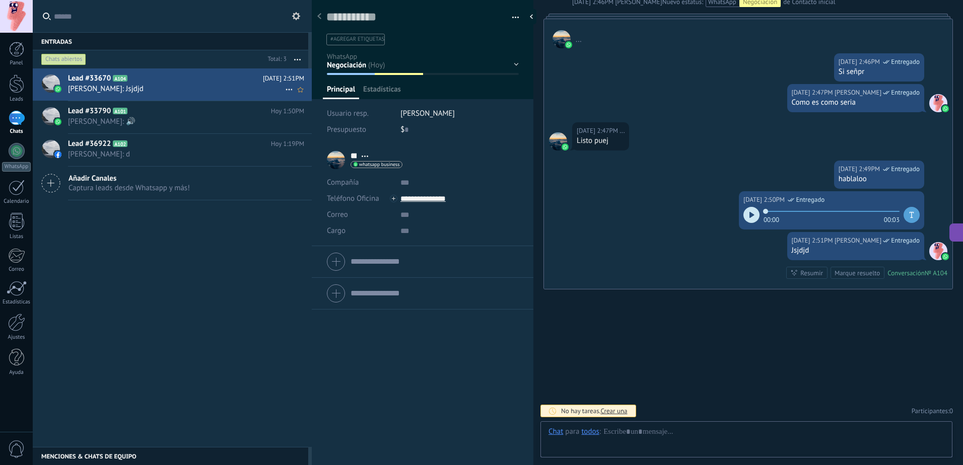
scroll to position [15, 0]
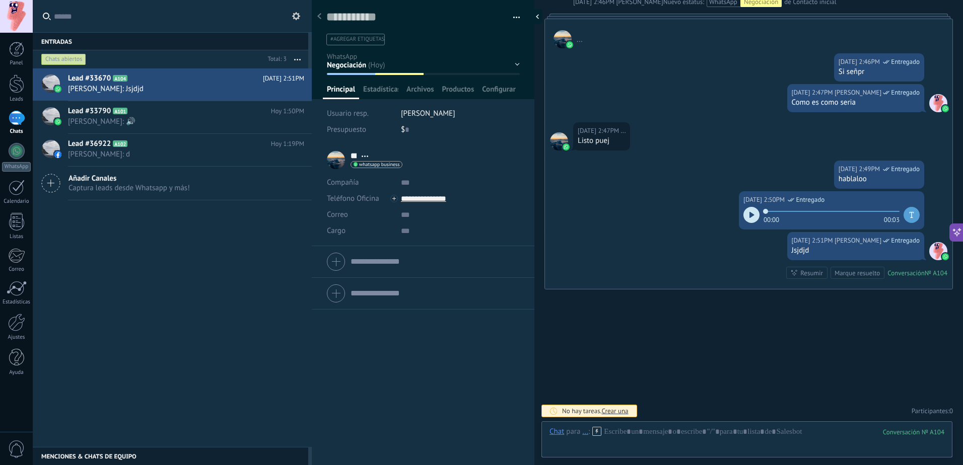
click at [527, 13] on div at bounding box center [534, 16] width 15 height 15
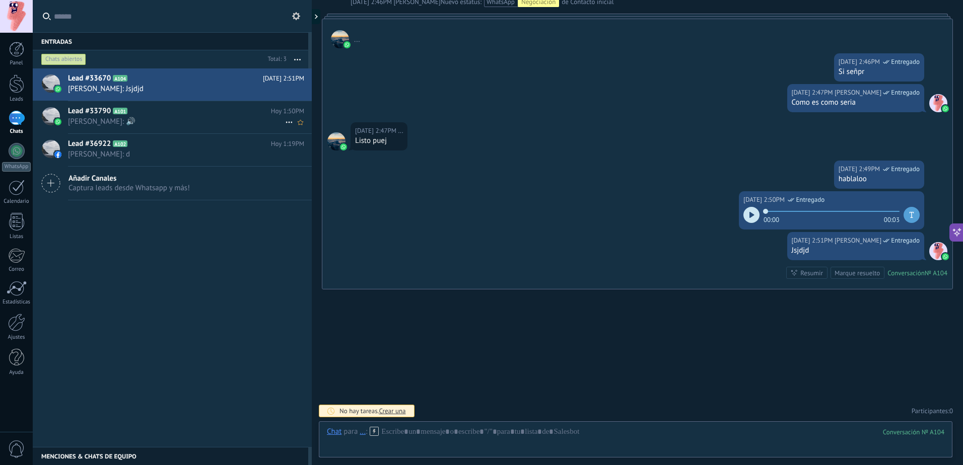
click at [163, 120] on span "[PERSON_NAME]: 🔊" at bounding box center [176, 122] width 217 height 10
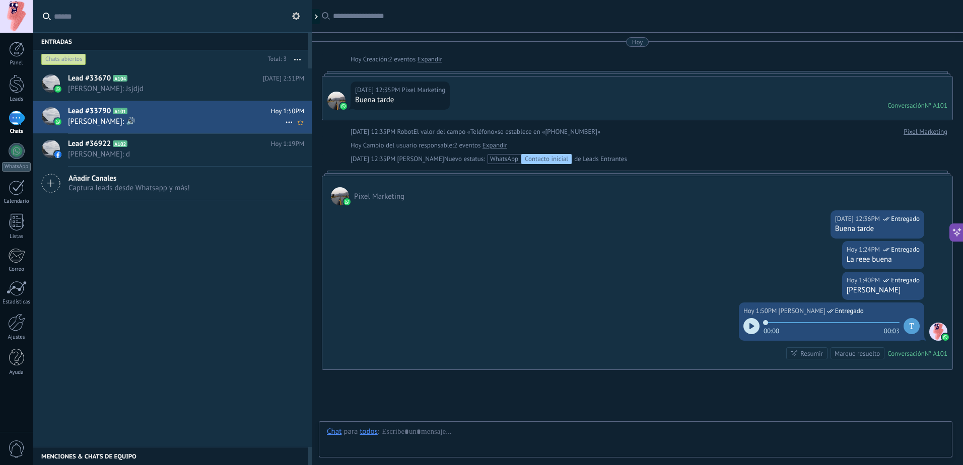
scroll to position [81, 0]
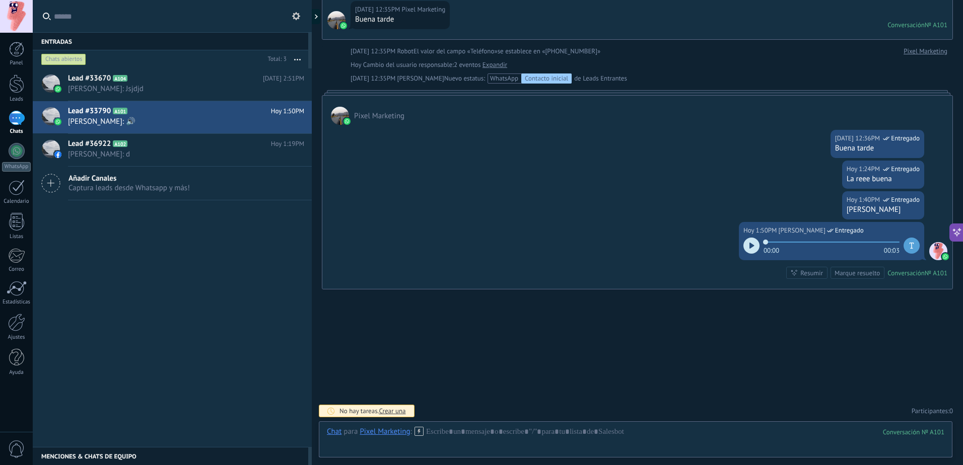
click at [312, 15] on div at bounding box center [312, 232] width 0 height 465
click at [319, 15] on icon at bounding box center [320, 16] width 3 height 5
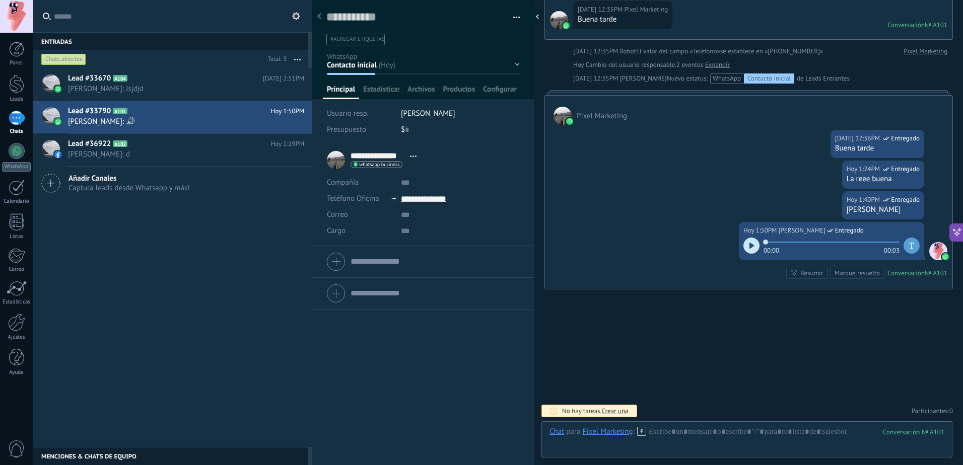
scroll to position [15, 0]
click at [321, 14] on icon at bounding box center [319, 16] width 4 height 6
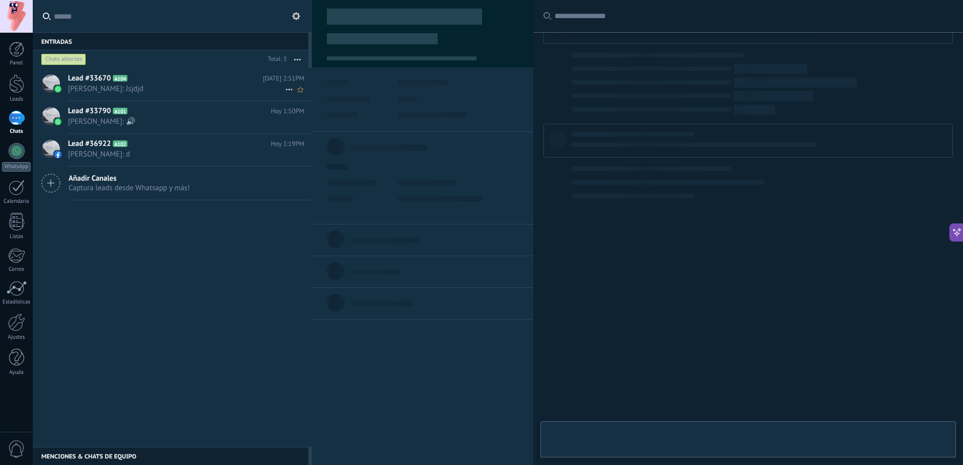
click at [151, 84] on span "[PERSON_NAME]: Jsjdjd" at bounding box center [176, 89] width 217 height 10
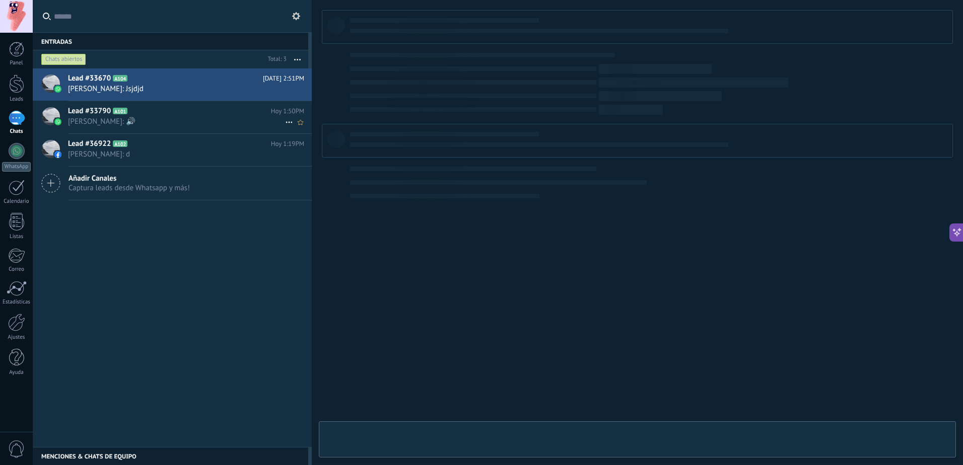
type textarea "**********"
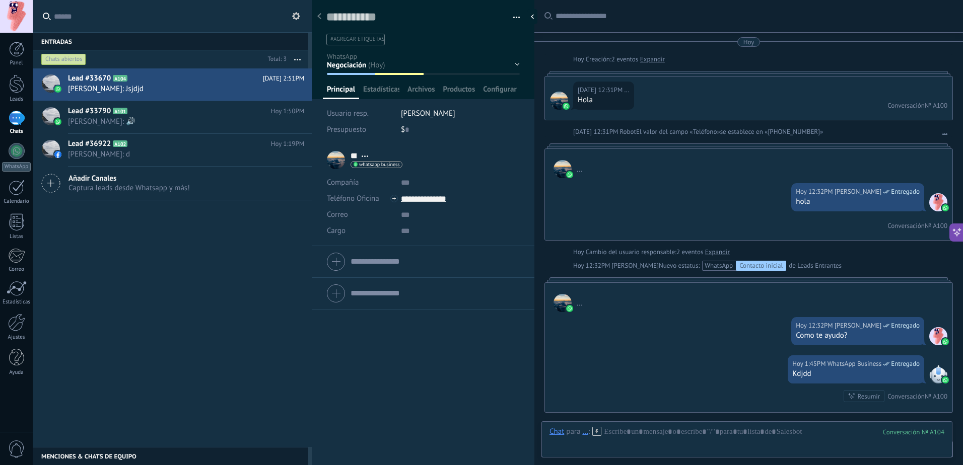
scroll to position [776, 0]
